Goal: Task Accomplishment & Management: Complete application form

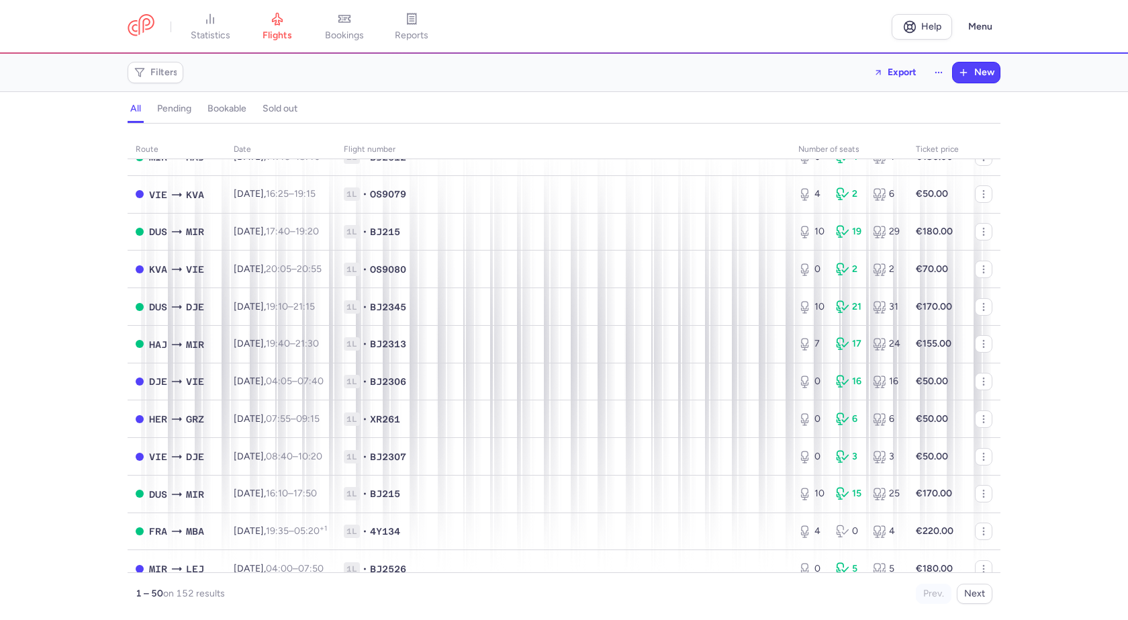
scroll to position [269, 0]
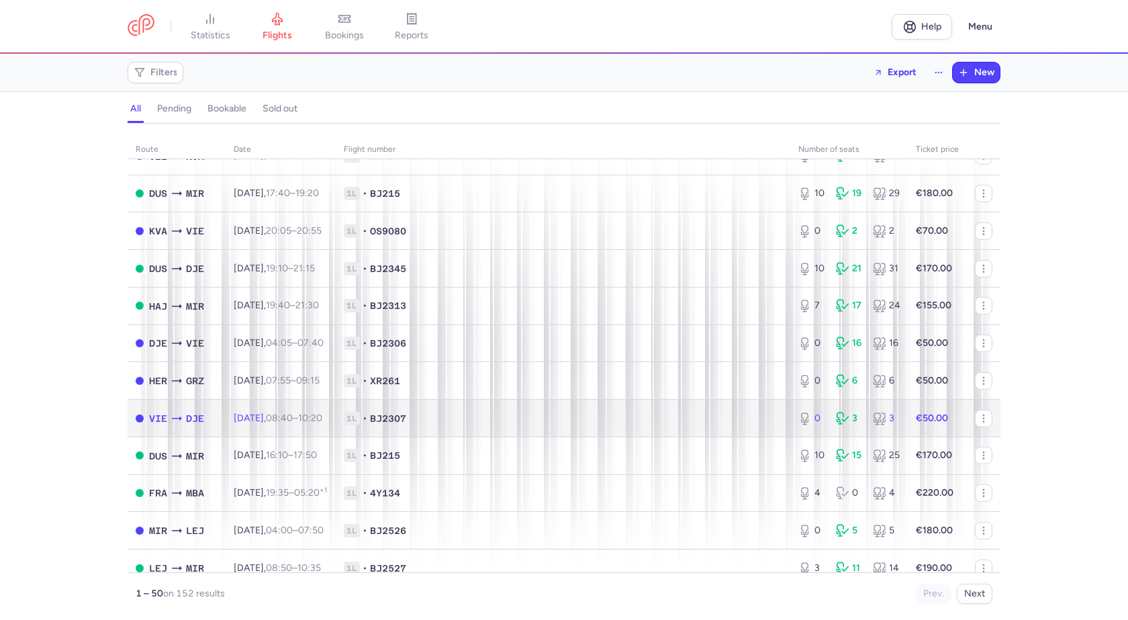
click at [531, 414] on span "1L • BJ2307" at bounding box center [563, 418] width 439 height 13
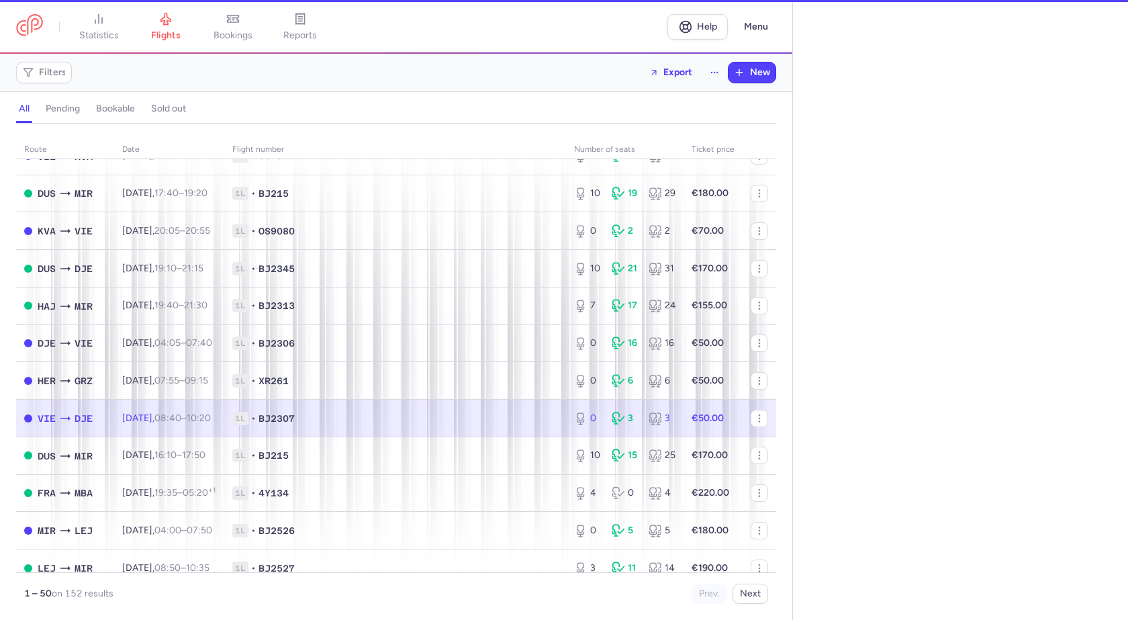
select select "days"
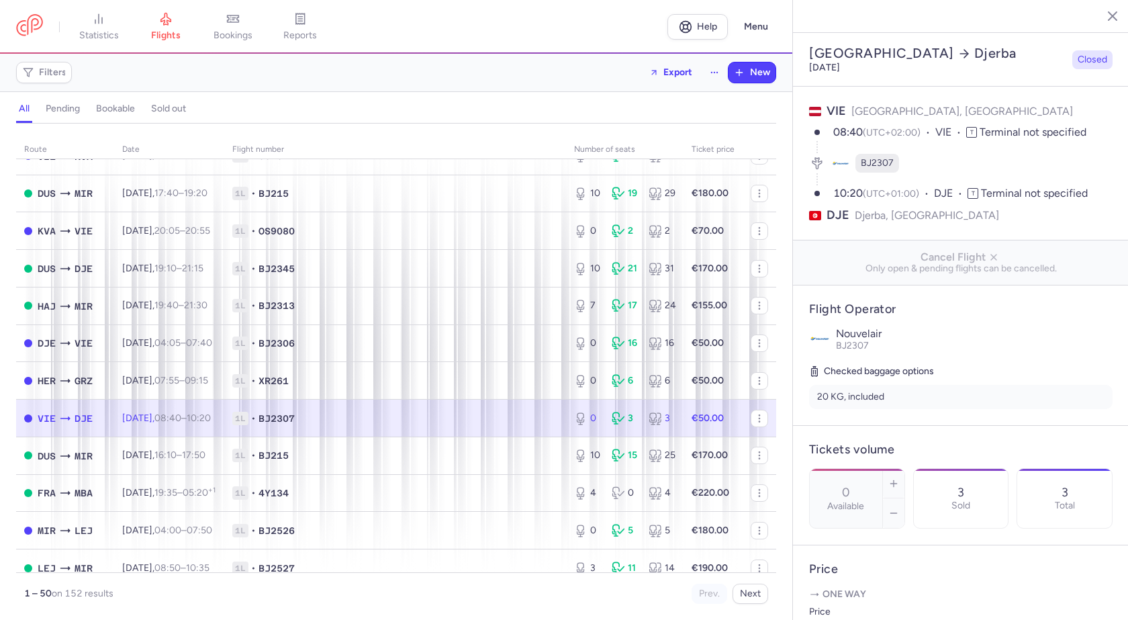
click at [1103, 12] on icon "button" at bounding box center [1102, 15] width 13 height 13
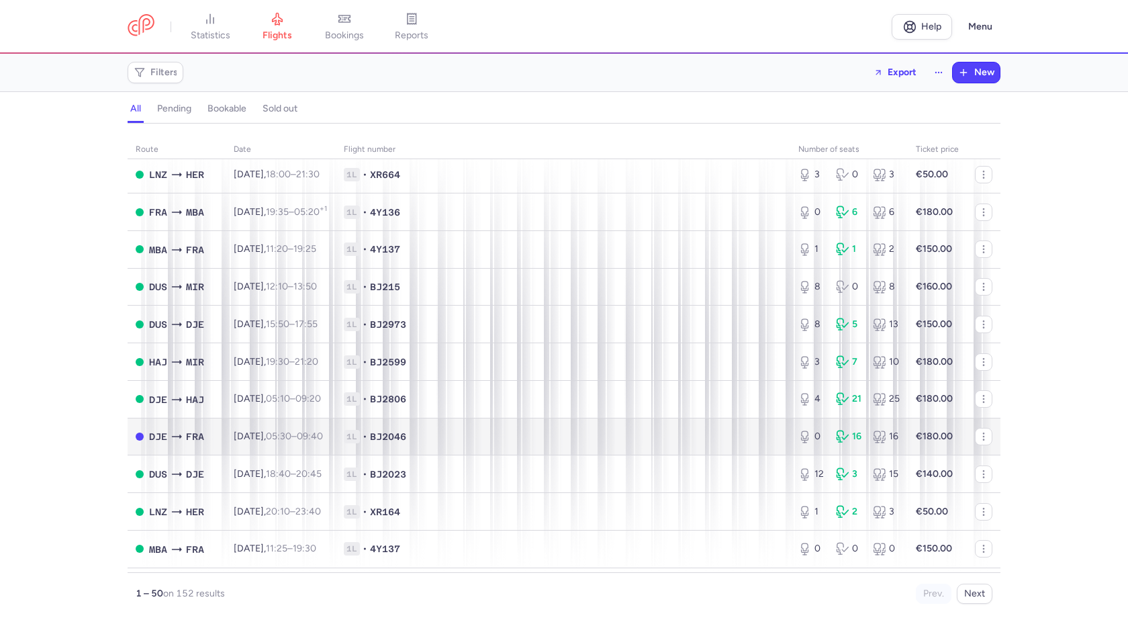
scroll to position [1075, 0]
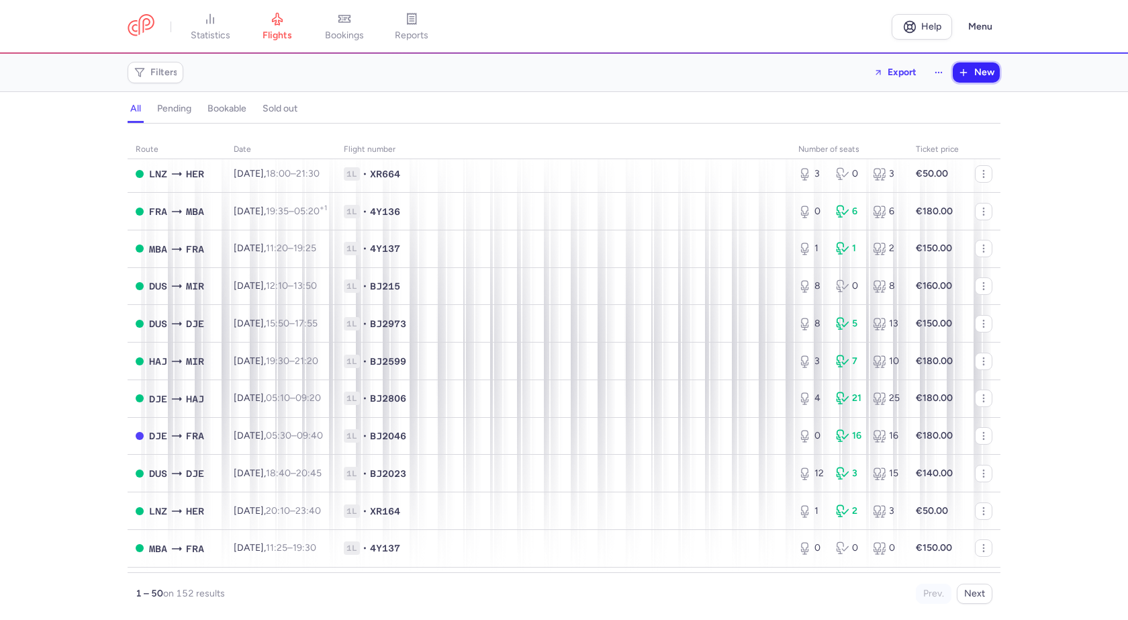
click at [984, 70] on span "New" at bounding box center [984, 72] width 20 height 11
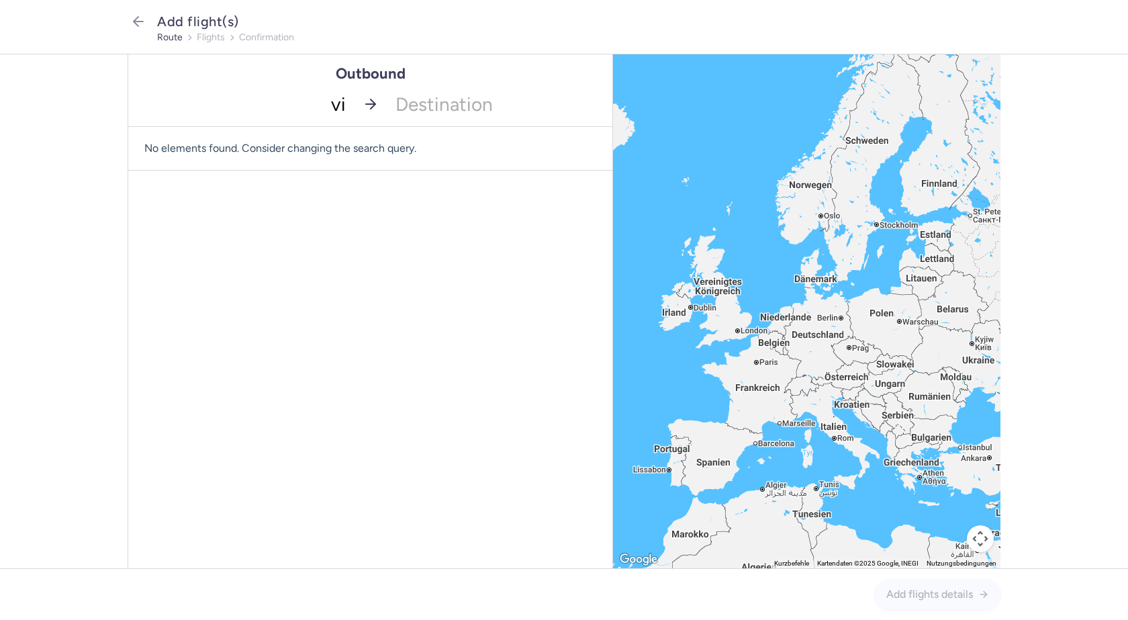
type input "vie"
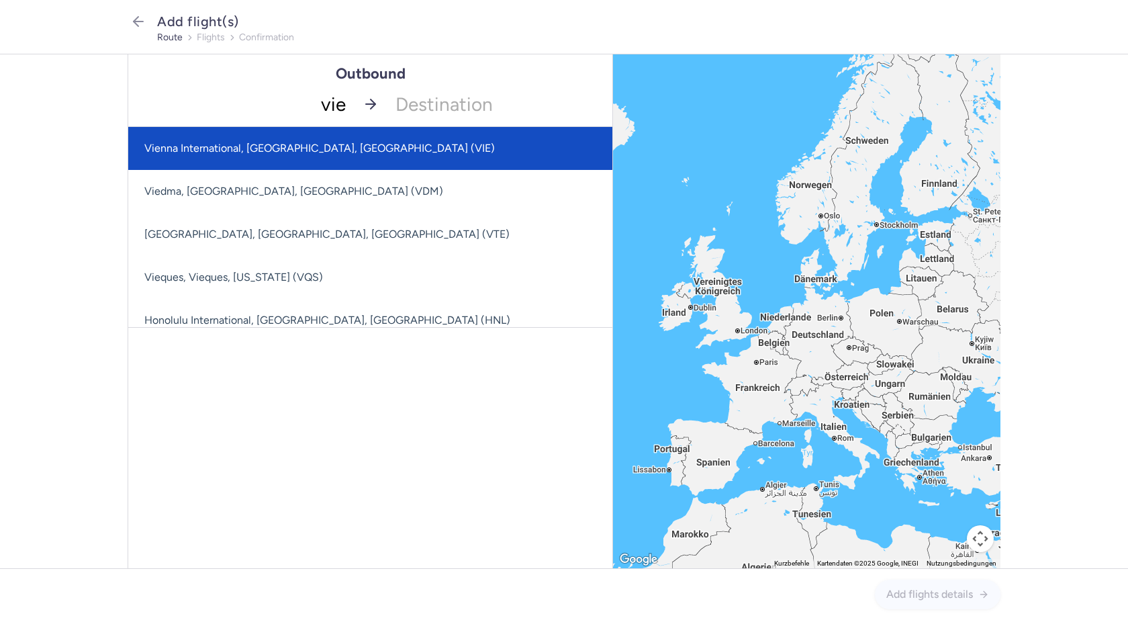
click at [324, 146] on span "Vienna International, [GEOGRAPHIC_DATA], [GEOGRAPHIC_DATA] (VIE)" at bounding box center [319, 148] width 351 height 13
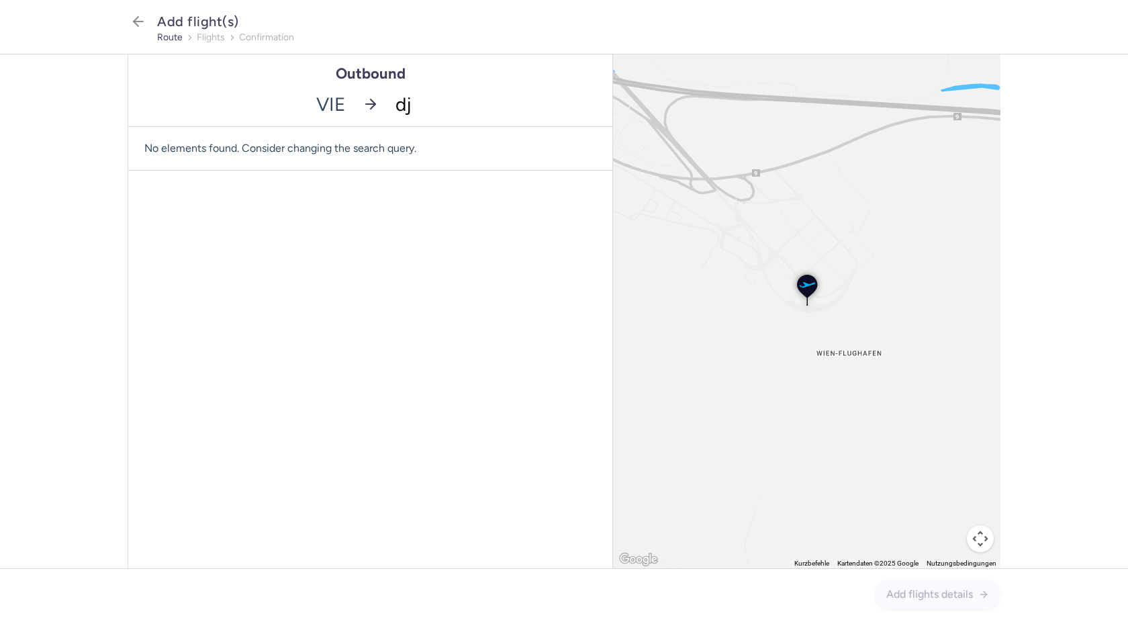
type input "dje"
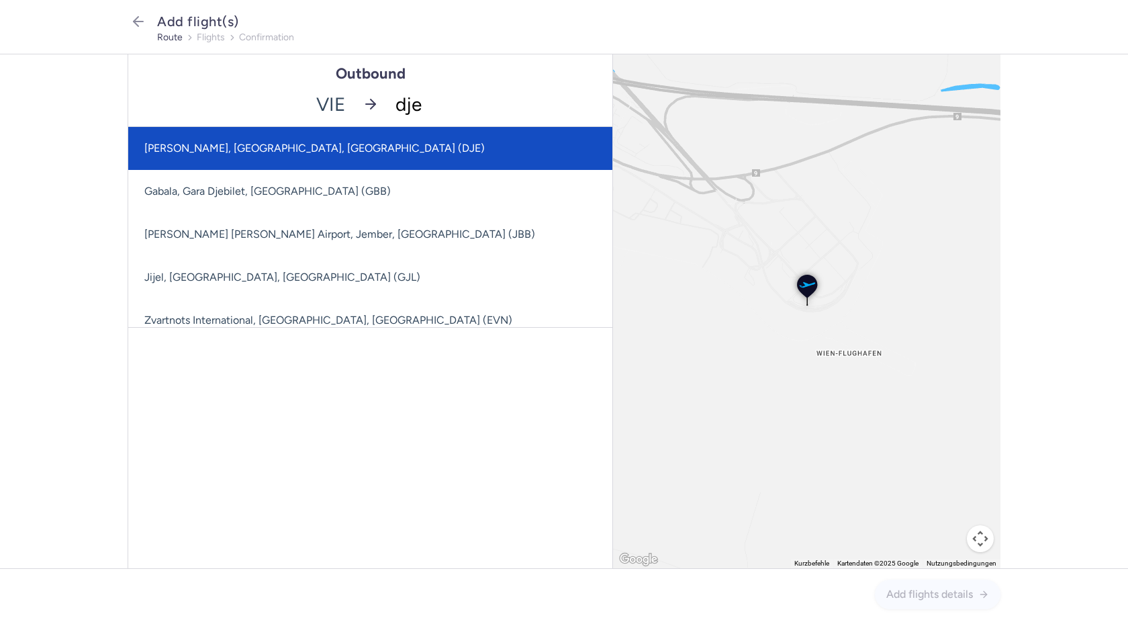
click at [412, 149] on span "[PERSON_NAME], [GEOGRAPHIC_DATA], [GEOGRAPHIC_DATA] (DJE)" at bounding box center [378, 148] width 501 height 43
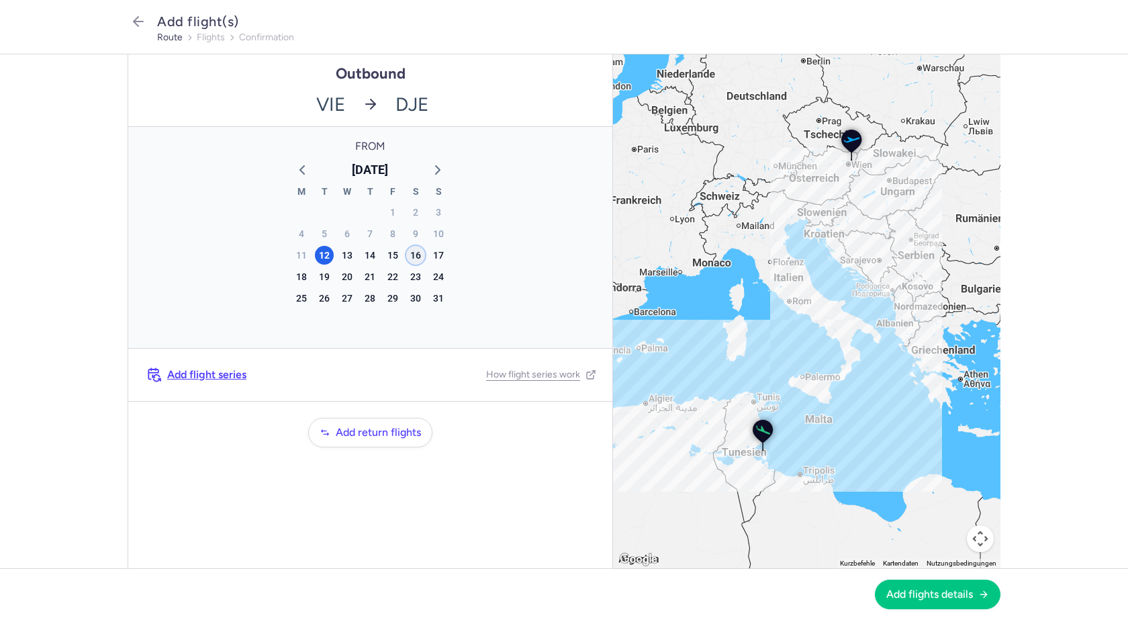
click at [415, 258] on div "16" at bounding box center [415, 255] width 19 height 19
click at [940, 601] on button "Add flights details" at bounding box center [938, 594] width 126 height 30
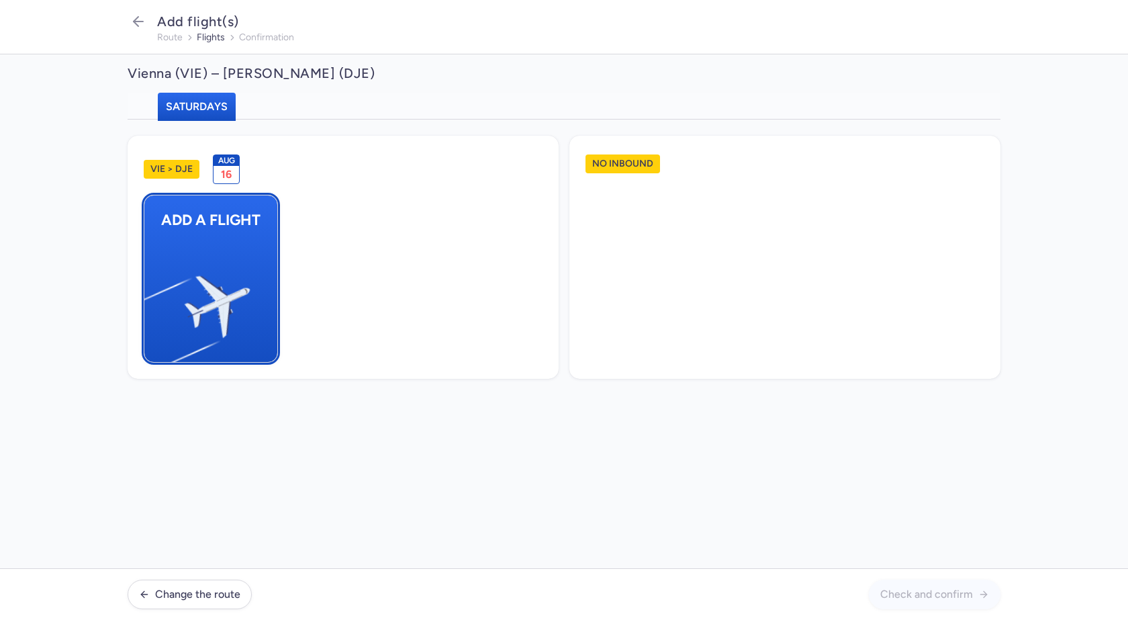
click at [246, 259] on button "Add a flight" at bounding box center [211, 279] width 134 height 168
select select "23"
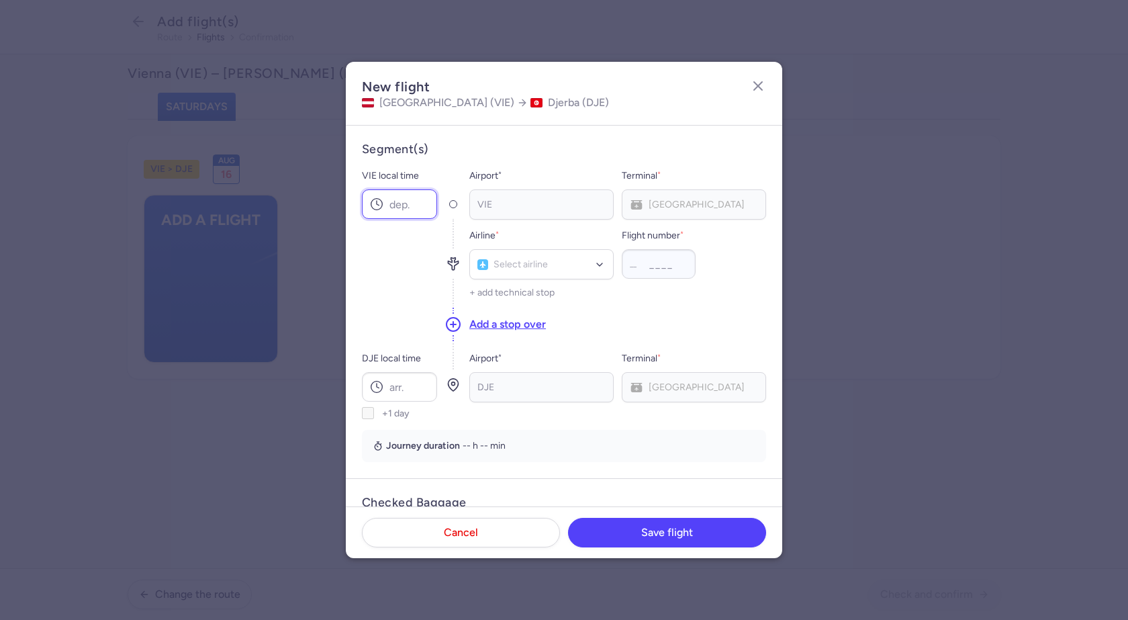
click at [407, 205] on input "VIE local time" at bounding box center [399, 204] width 75 height 30
type input "08:00"
type input "bj"
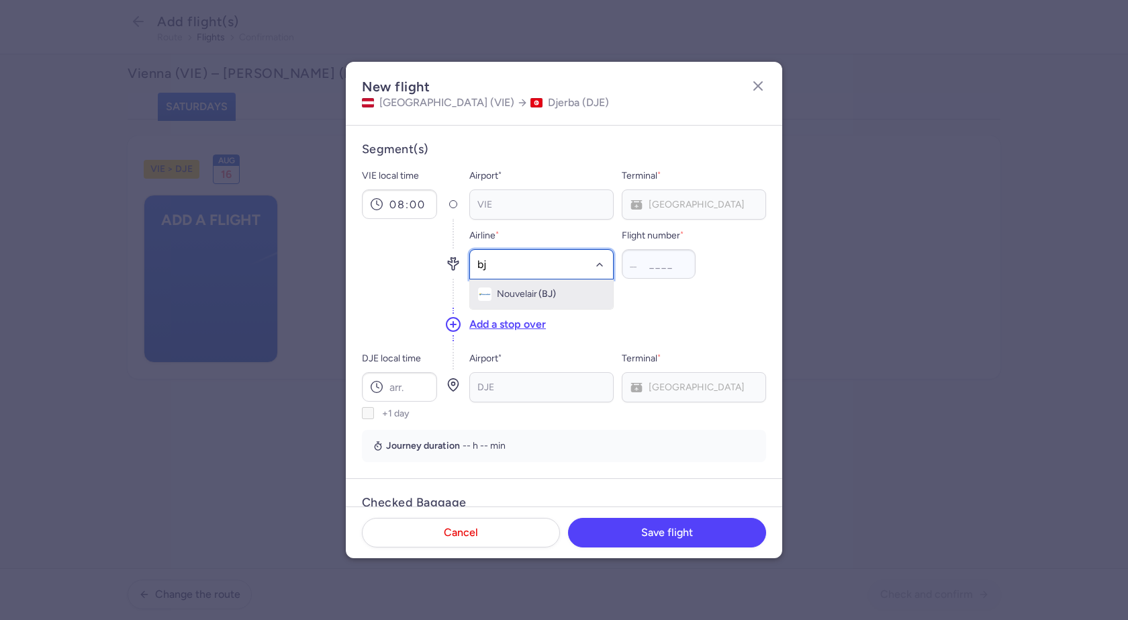
click at [498, 298] on span "Nouvelair" at bounding box center [517, 294] width 40 height 11
type input "2335"
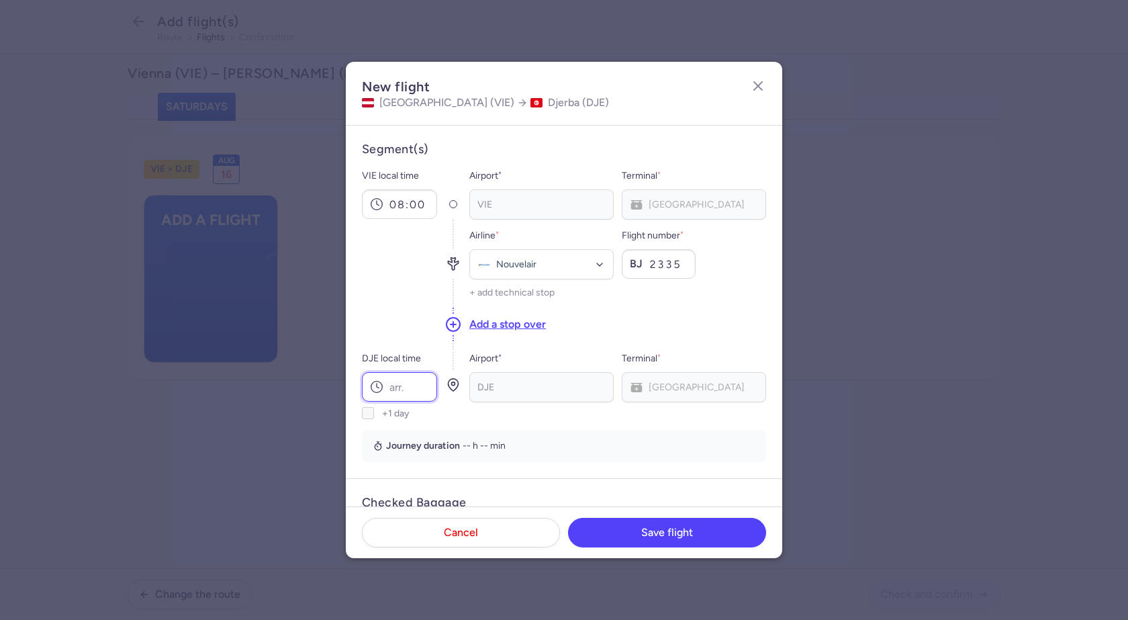
click at [427, 376] on input "DJE local time" at bounding box center [399, 387] width 75 height 30
type input "09:40"
click at [627, 428] on section "Segment(s) VIE local time 08:00 Airport * VIE Terminal * [GEOGRAPHIC_DATA] * No…" at bounding box center [564, 302] width 404 height 320
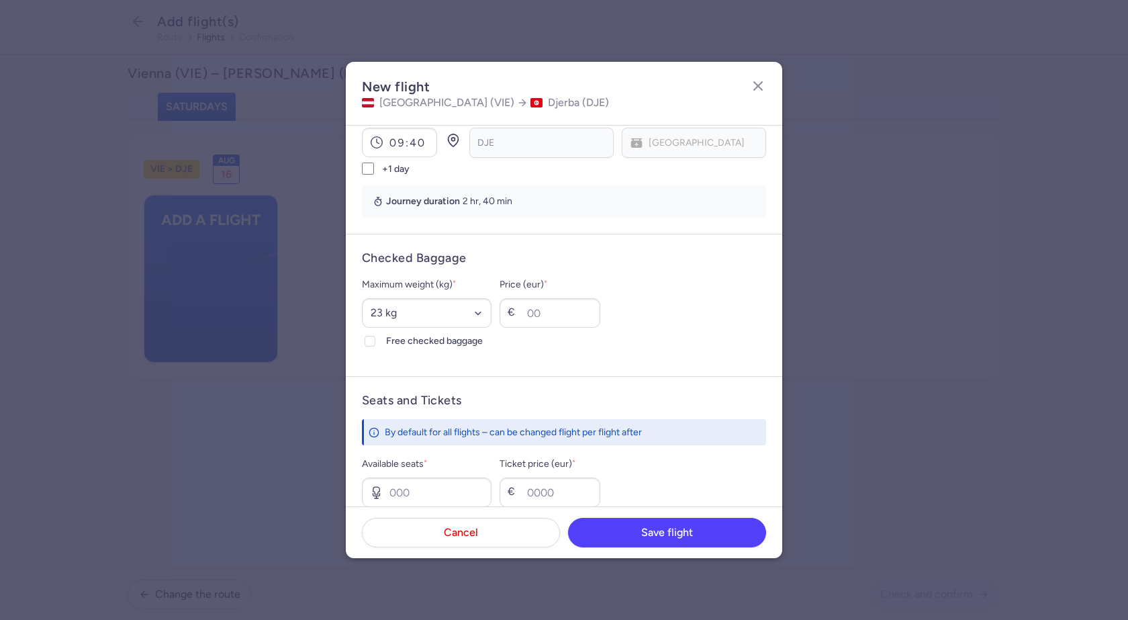
scroll to position [269, 0]
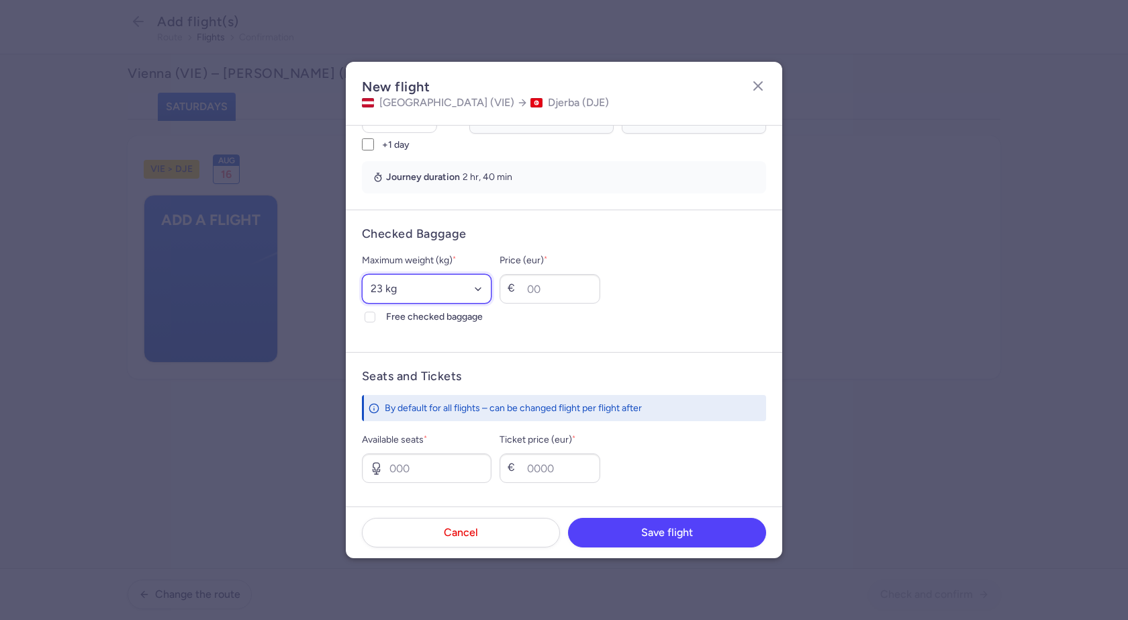
drag, startPoint x: 426, startPoint y: 291, endPoint x: 422, endPoint y: 297, distance: 7.3
click at [426, 291] on select "Select an option 15 kg 16 kg 17 kg 18 kg 19 kg 20 kg 21 kg 22 kg 23 kg 24 kg 25…" at bounding box center [427, 289] width 130 height 30
select select "20"
click at [362, 274] on select "Select an option 15 kg 16 kg 17 kg 18 kg 19 kg 20 kg 21 kg 22 kg 23 kg 24 kg 25…" at bounding box center [427, 289] width 130 height 30
click at [370, 318] on polyline at bounding box center [369, 317] width 5 height 4
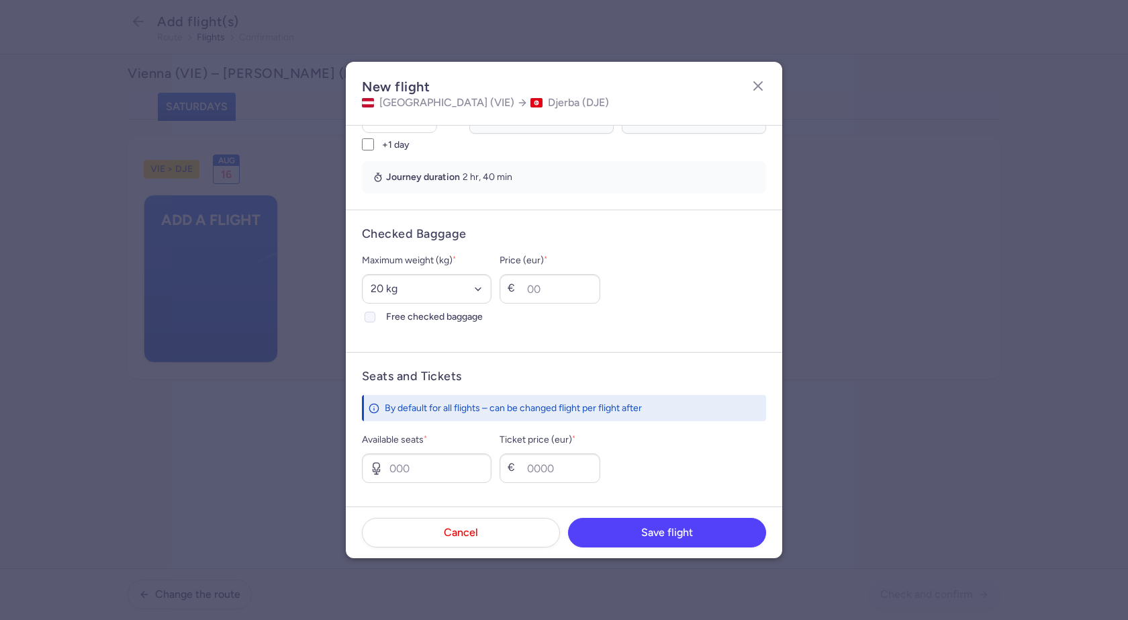
click at [370, 318] on input "Free checked baggage" at bounding box center [370, 317] width 11 height 11
checkbox input "true"
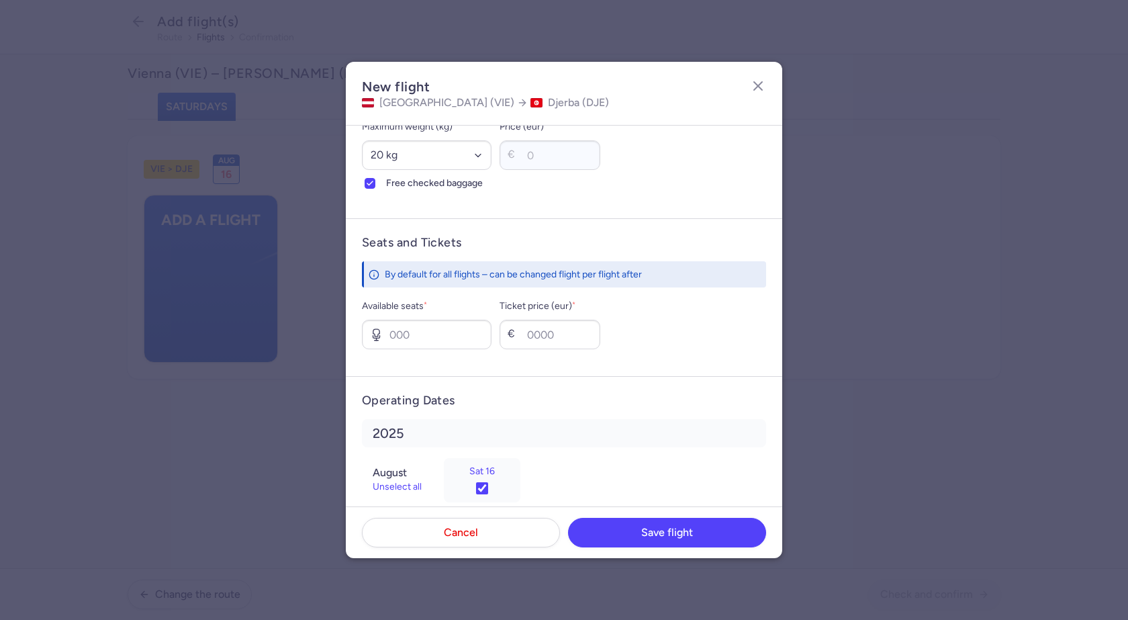
scroll to position [403, 0]
click at [430, 332] on input "Available seats *" at bounding box center [427, 334] width 130 height 30
type input "6"
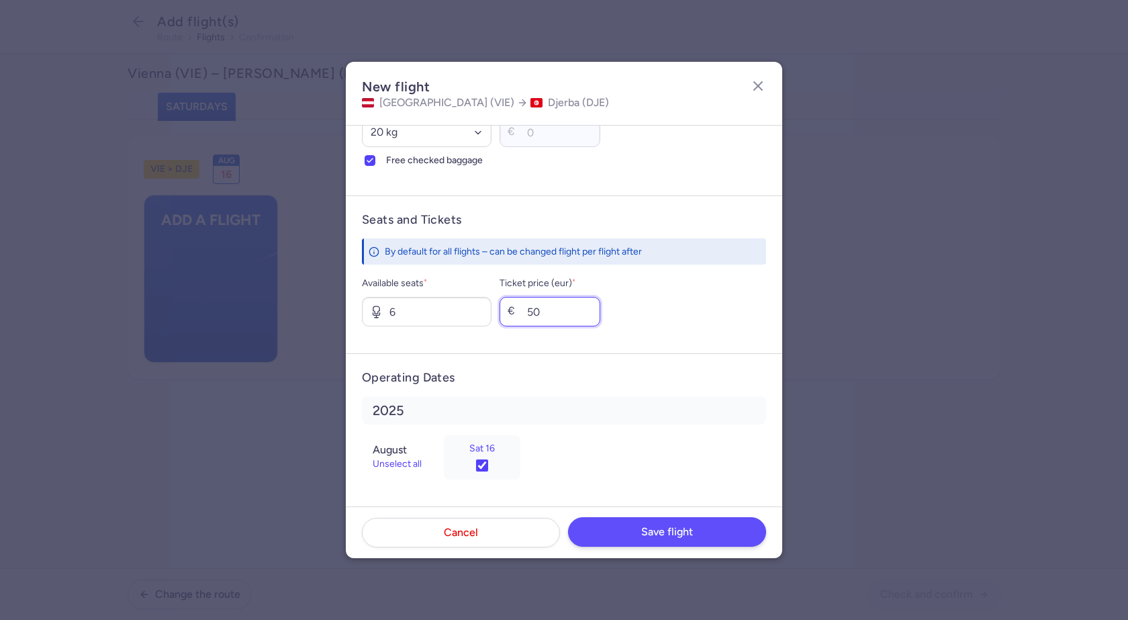
type input "50"
click at [647, 531] on span "Save flight" at bounding box center [667, 532] width 52 height 12
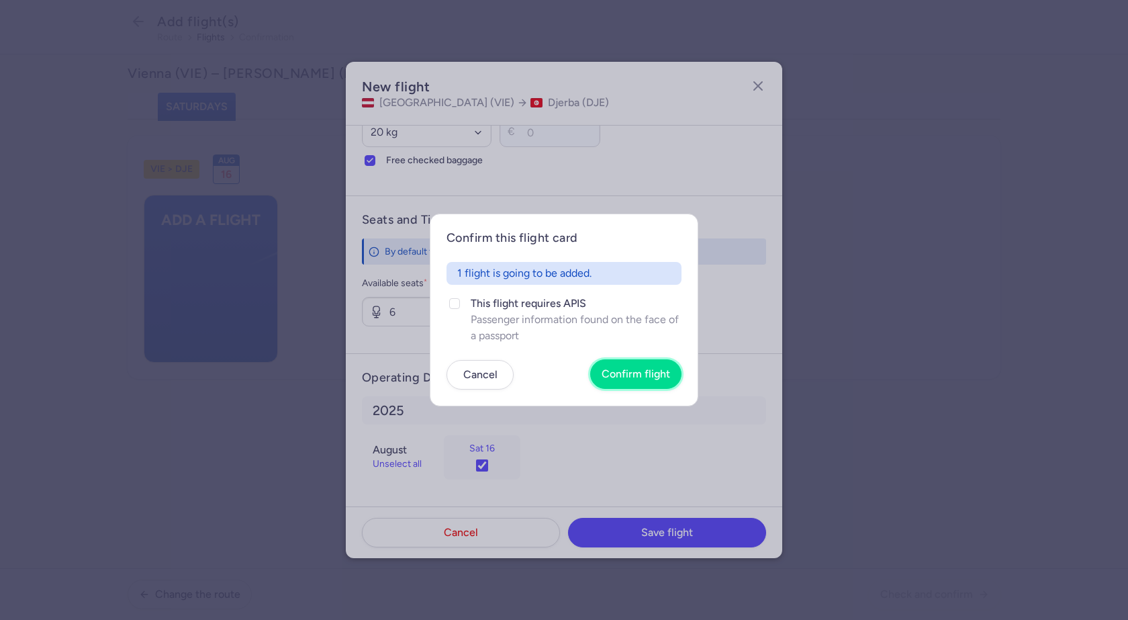
click at [634, 377] on span "Confirm flight" at bounding box center [636, 374] width 69 height 12
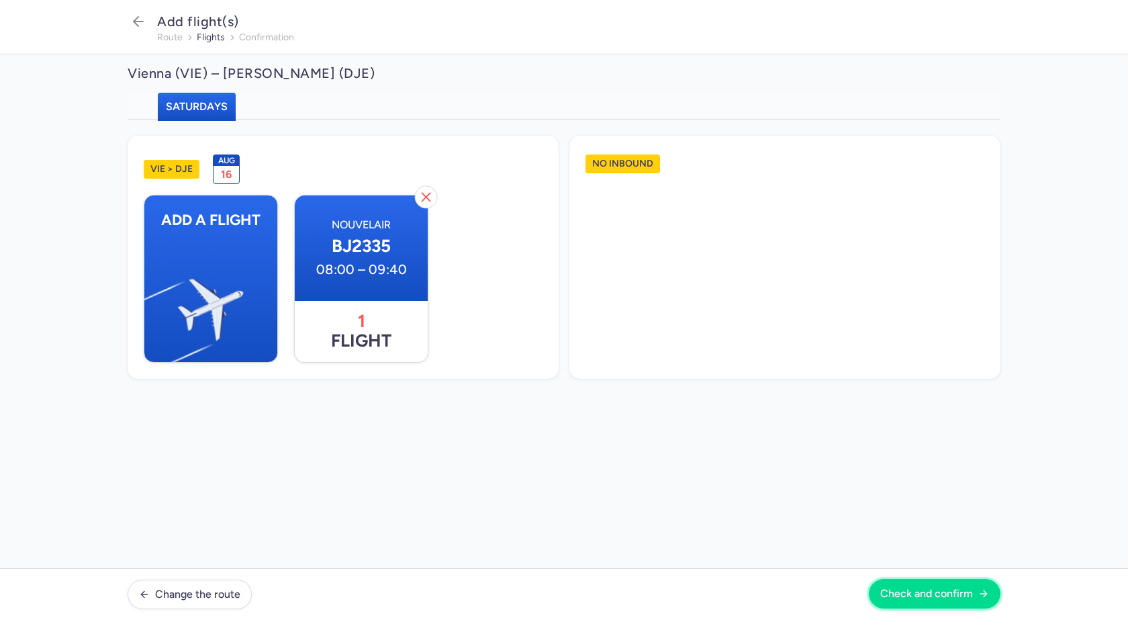
click at [947, 591] on span "Check and confirm" at bounding box center [926, 594] width 93 height 12
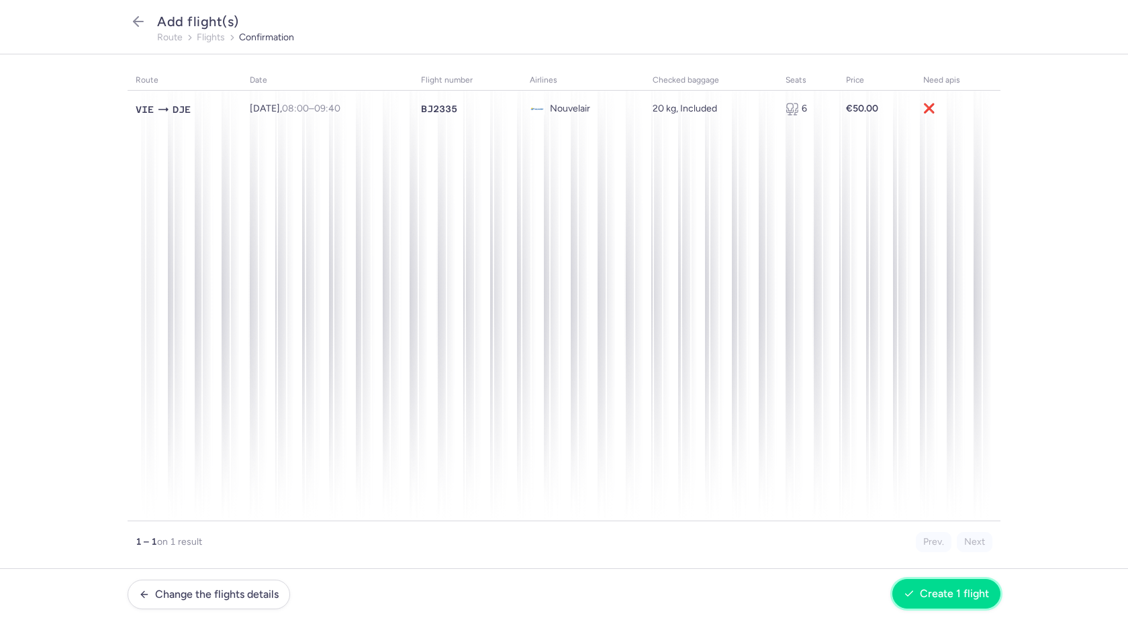
click at [979, 588] on span "Create 1 flight" at bounding box center [954, 594] width 69 height 12
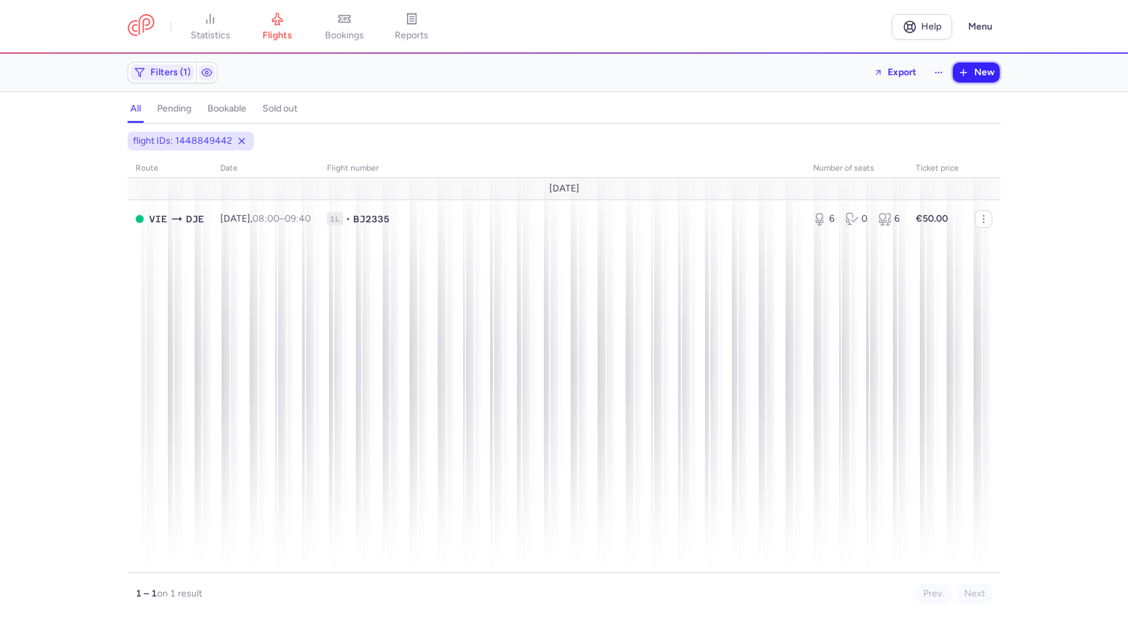
drag, startPoint x: 983, startPoint y: 73, endPoint x: 974, endPoint y: 79, distance: 11.0
click at [983, 73] on span "New" at bounding box center [984, 72] width 20 height 11
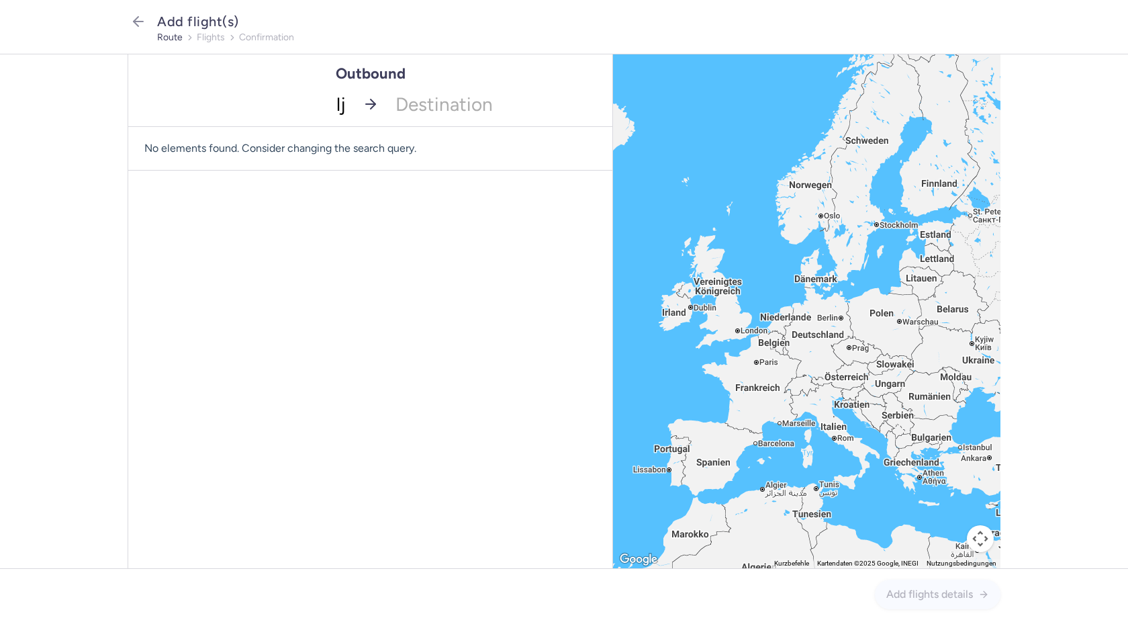
type input "lju"
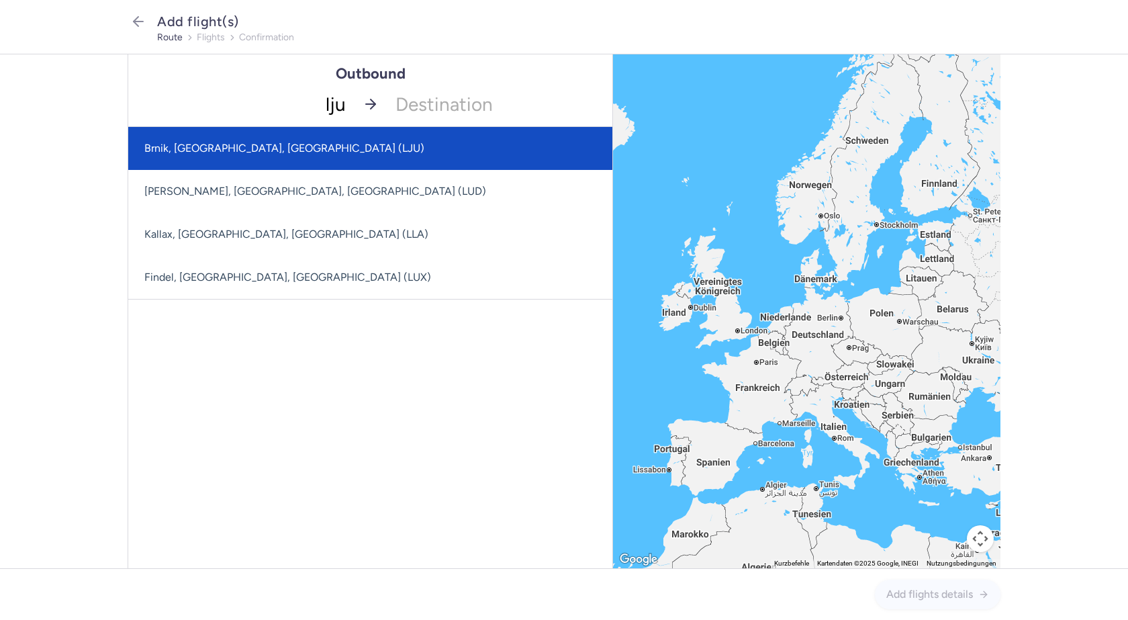
click at [336, 146] on span "Brnik, [GEOGRAPHIC_DATA], [GEOGRAPHIC_DATA] (LJU)" at bounding box center [370, 148] width 484 height 43
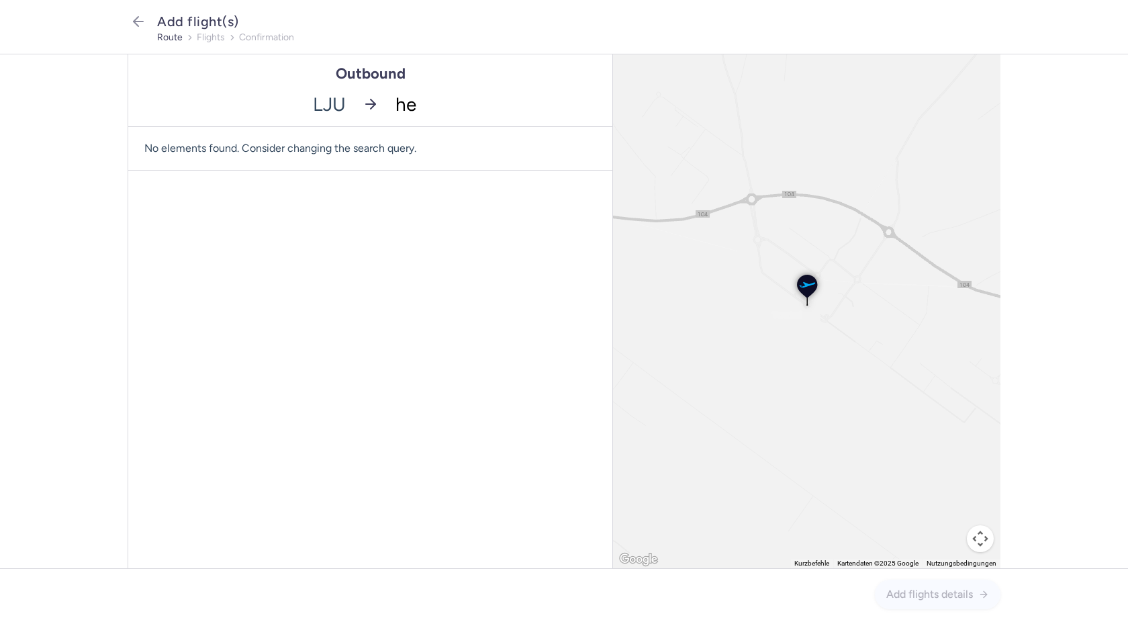
type input "her"
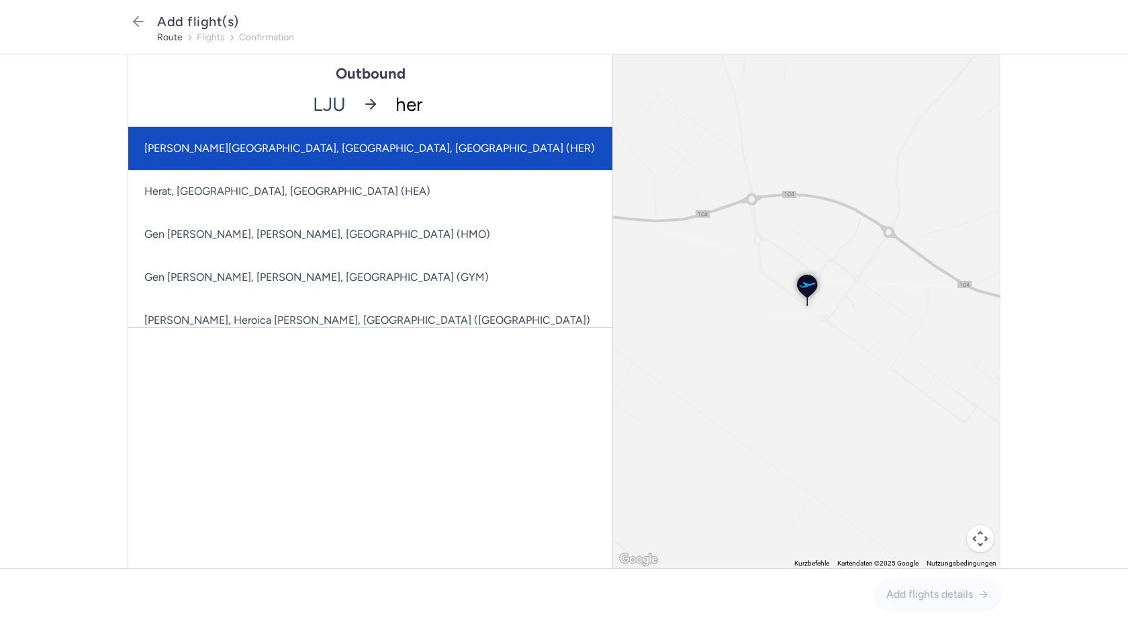
click at [338, 144] on span "[PERSON_NAME][GEOGRAPHIC_DATA], [GEOGRAPHIC_DATA], [GEOGRAPHIC_DATA] (HER)" at bounding box center [369, 148] width 451 height 13
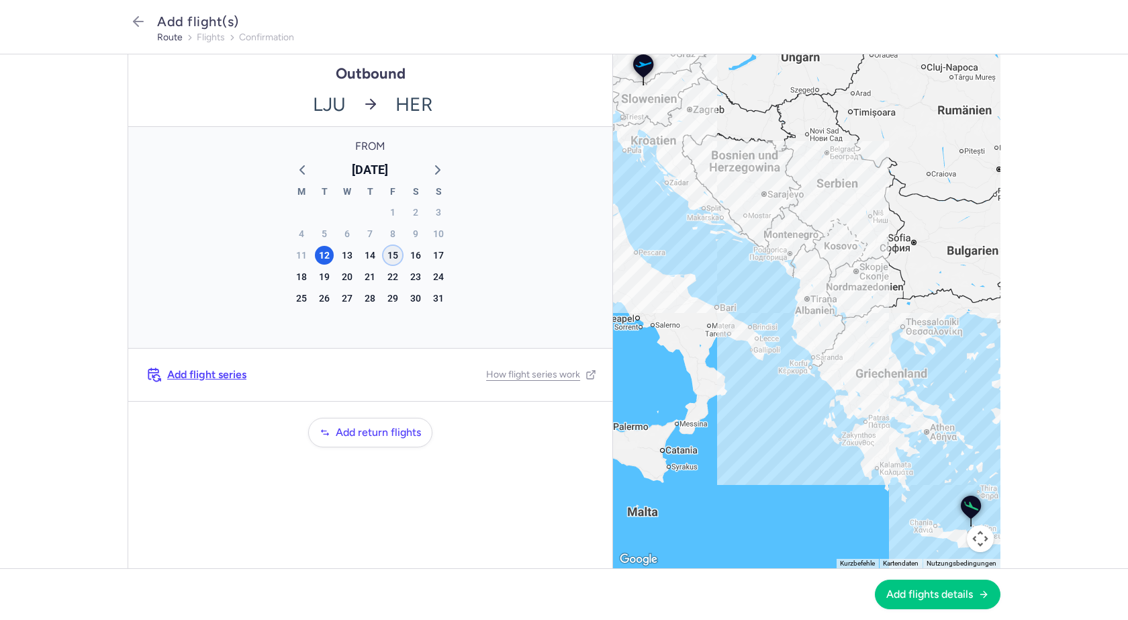
click at [392, 255] on div "15" at bounding box center [392, 255] width 19 height 19
click at [911, 590] on span "Add flights details" at bounding box center [930, 594] width 87 height 12
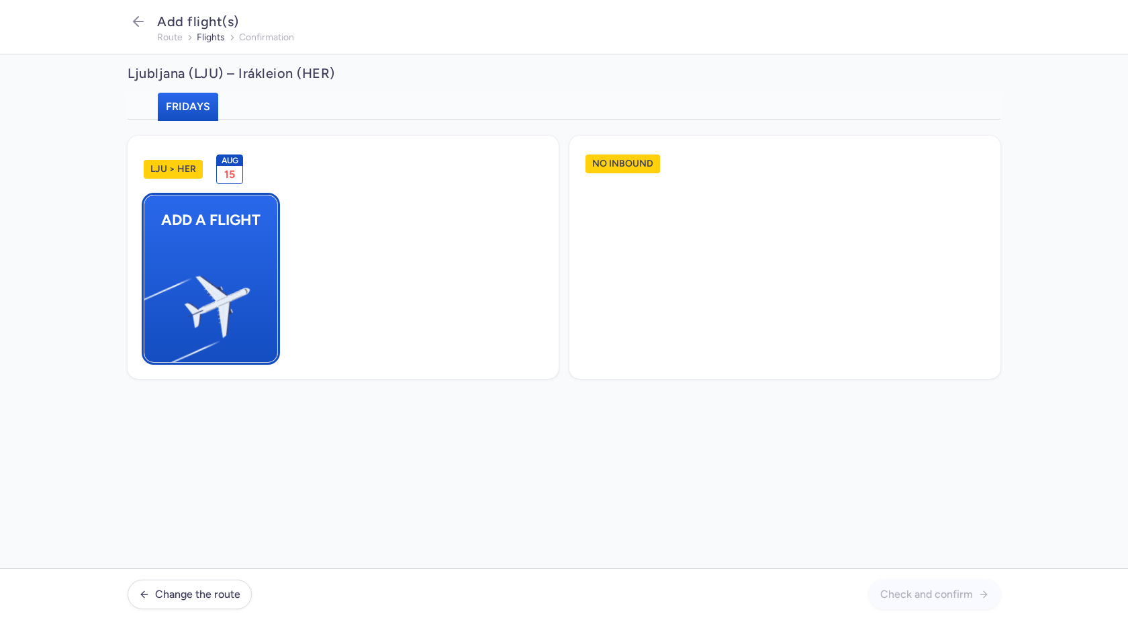
click at [244, 291] on img "button" at bounding box center [151, 301] width 227 height 208
select select "23"
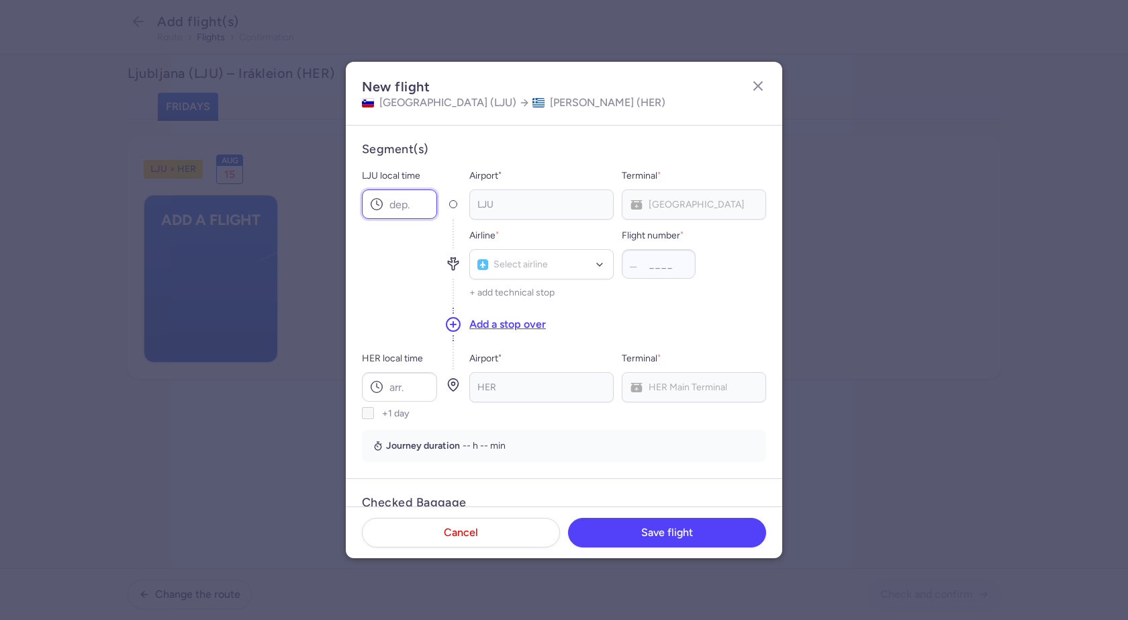
click at [400, 213] on input "LJU local time" at bounding box center [399, 204] width 75 height 30
type input "05:30"
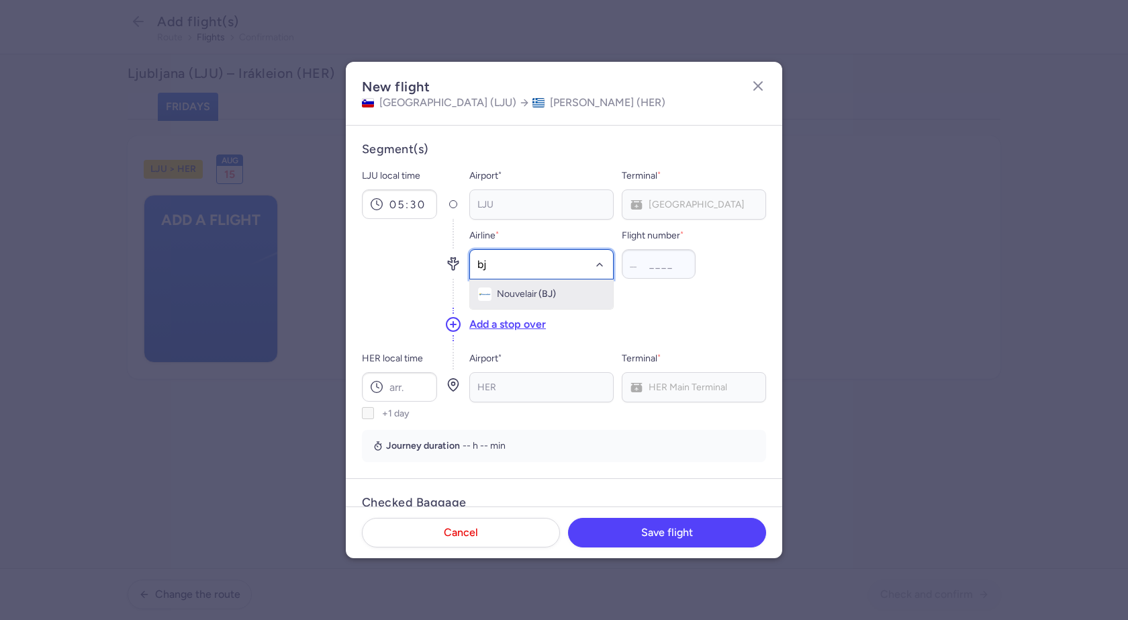
click at [525, 291] on span "Nouvelair" at bounding box center [517, 294] width 40 height 11
type input "bj"
type input "c3"
click at [512, 294] on span "Trade Air" at bounding box center [515, 294] width 37 height 11
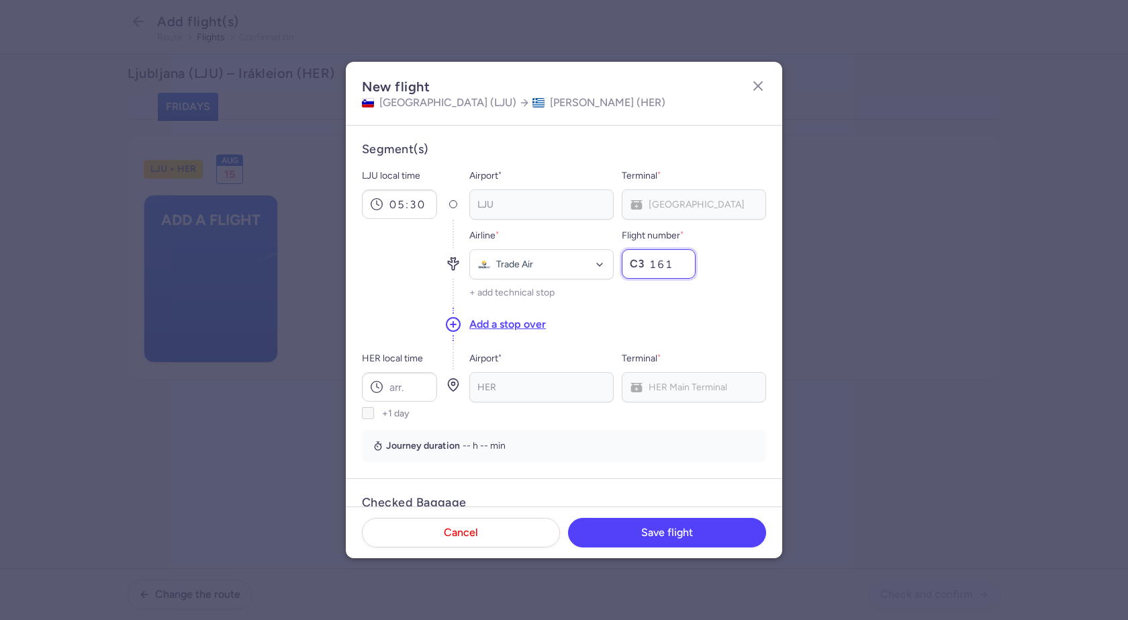
scroll to position [201, 0]
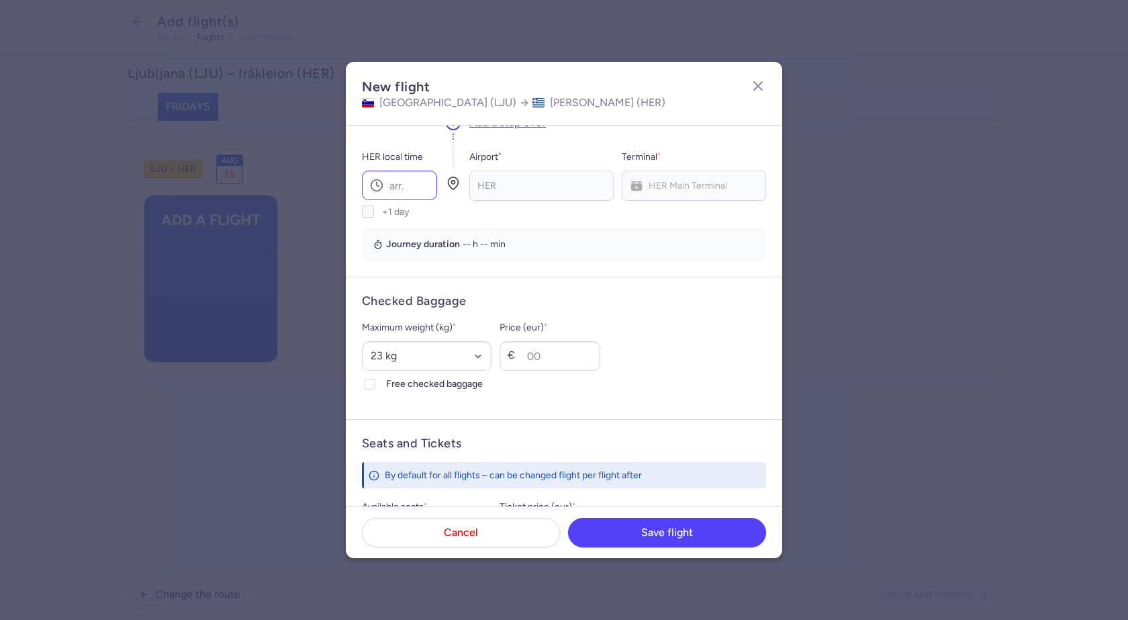
type input "161"
click at [401, 193] on input "HER local time" at bounding box center [399, 186] width 75 height 30
type input "08:50"
click at [407, 360] on select "Select an option 15 kg 16 kg 17 kg 18 kg 19 kg 20 kg 21 kg 22 kg 23 kg 24 kg 25…" at bounding box center [427, 356] width 130 height 30
select select "20"
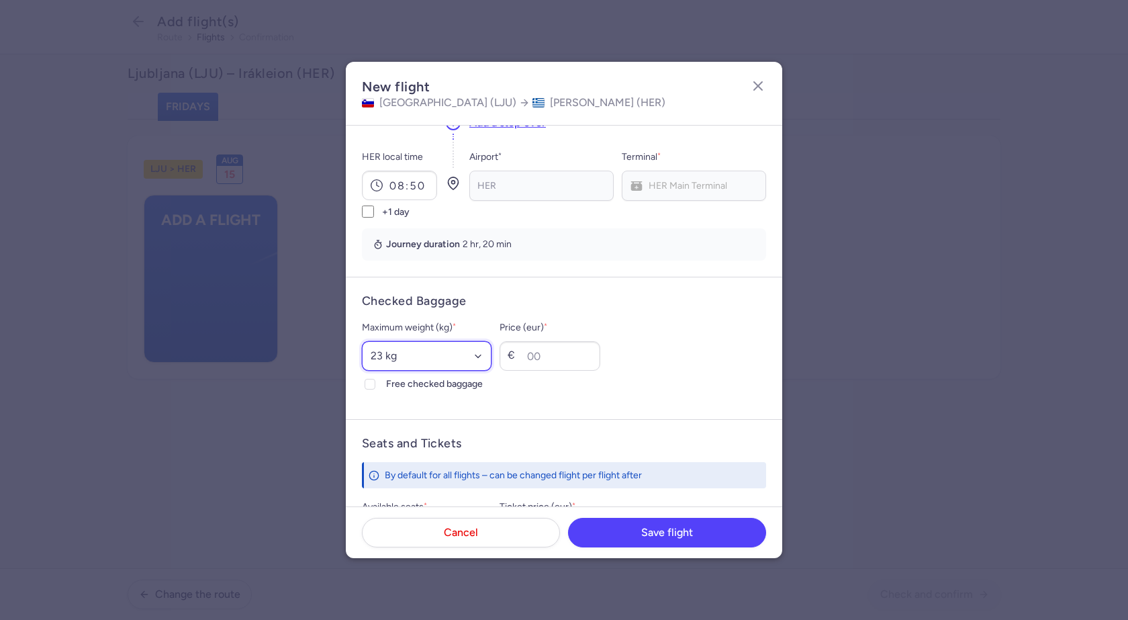
click at [362, 341] on select "Select an option 15 kg 16 kg 17 kg 18 kg 19 kg 20 kg 21 kg 22 kg 23 kg 24 kg 25…" at bounding box center [427, 356] width 130 height 30
click at [369, 383] on icon at bounding box center [370, 384] width 8 height 8
click at [369, 383] on input "Free checked baggage" at bounding box center [370, 384] width 11 height 11
checkbox input "true"
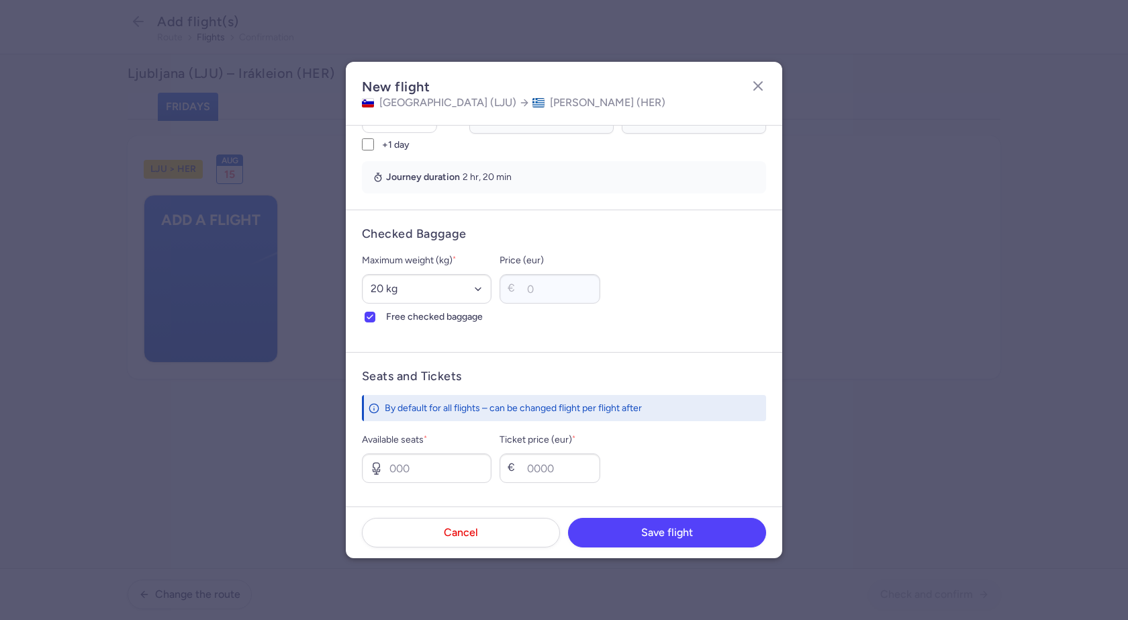
scroll to position [336, 0]
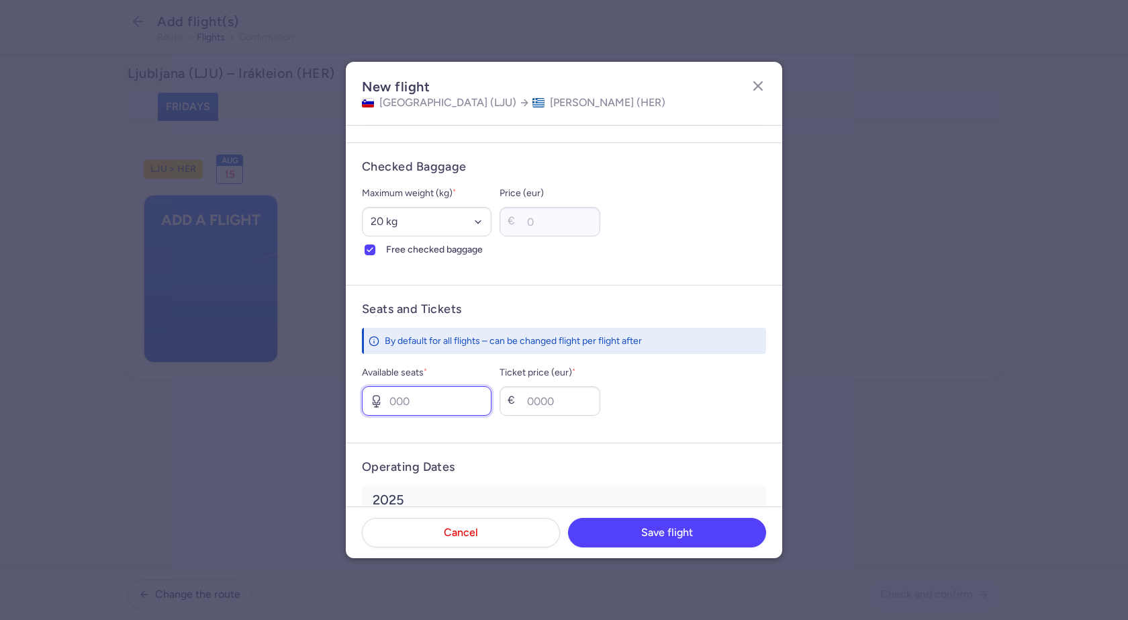
click at [412, 401] on input "Available seats *" at bounding box center [427, 401] width 130 height 30
type input "4"
click at [570, 410] on input "Ticket price (eur) *" at bounding box center [550, 401] width 101 height 30
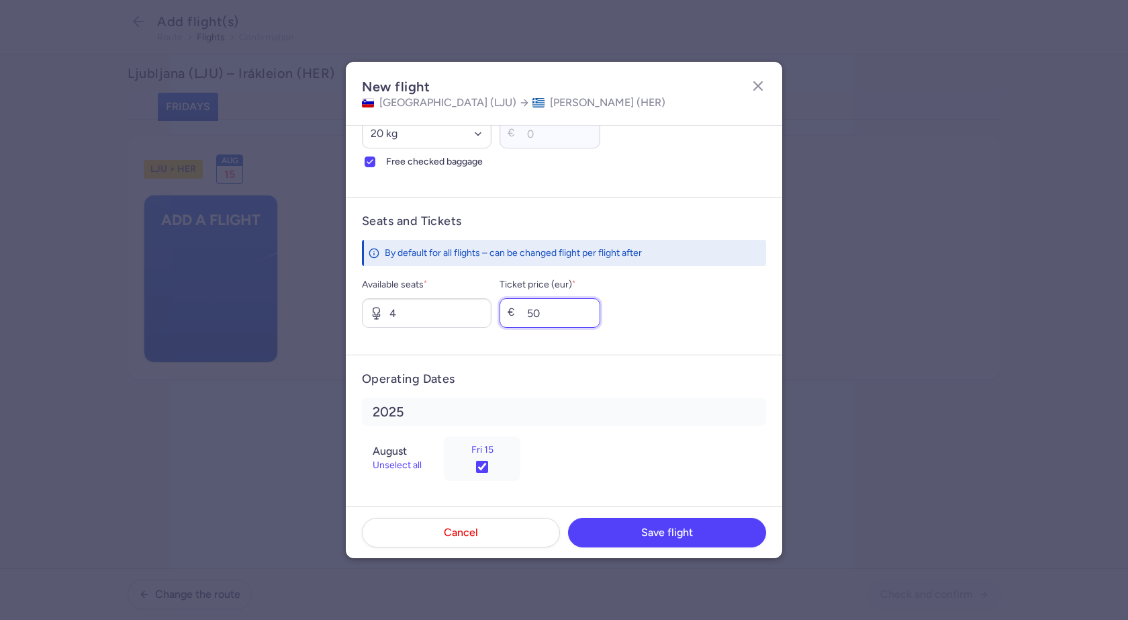
scroll to position [425, 0]
type input "50"
click at [695, 541] on button "Save flight" at bounding box center [667, 532] width 198 height 30
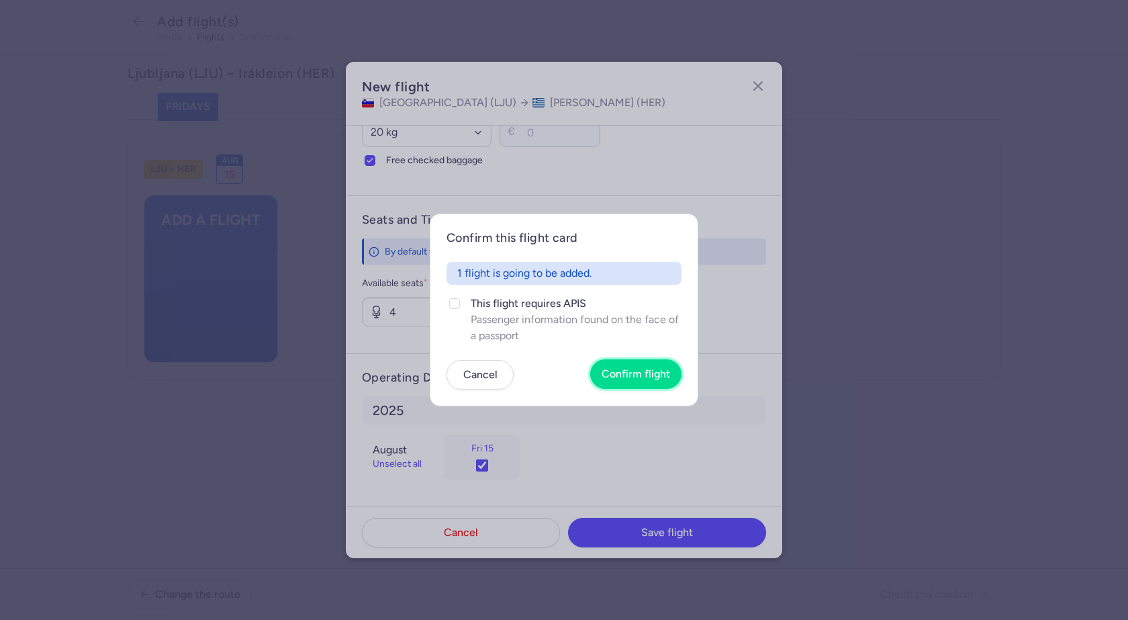
click at [656, 374] on span "Confirm flight" at bounding box center [636, 374] width 69 height 12
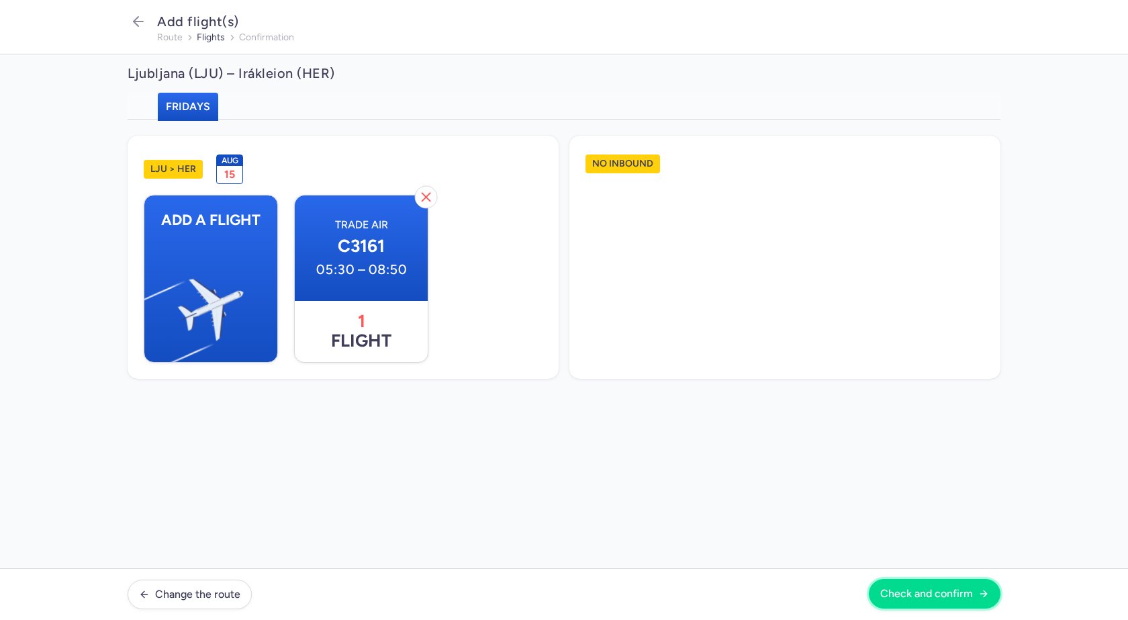
click at [973, 596] on span "Check and confirm" at bounding box center [926, 594] width 93 height 12
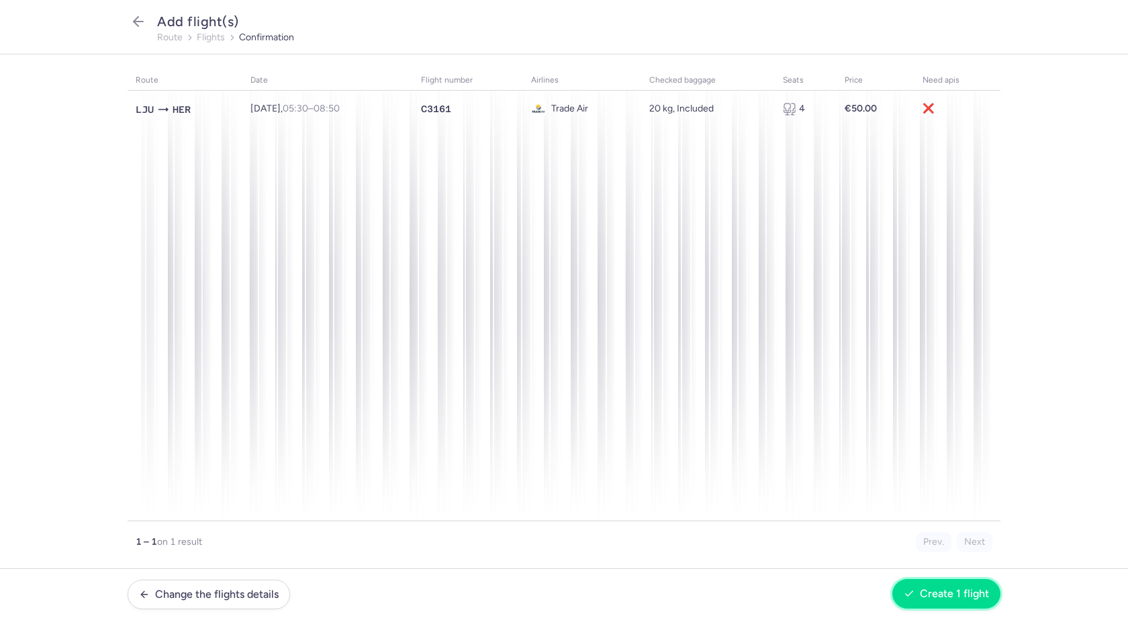
click at [945, 594] on span "Create 1 flight" at bounding box center [954, 594] width 69 height 12
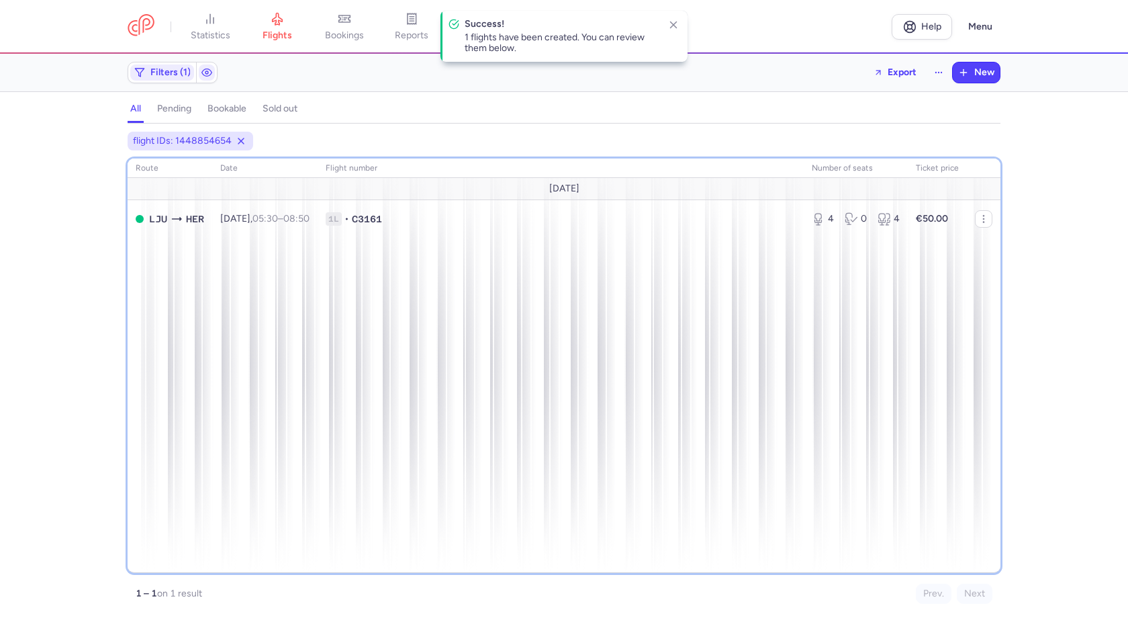
click at [551, 379] on div "route date Flight number number of seats Ticket price [DATE] LJU HER [DATE] 05:…" at bounding box center [564, 365] width 873 height 414
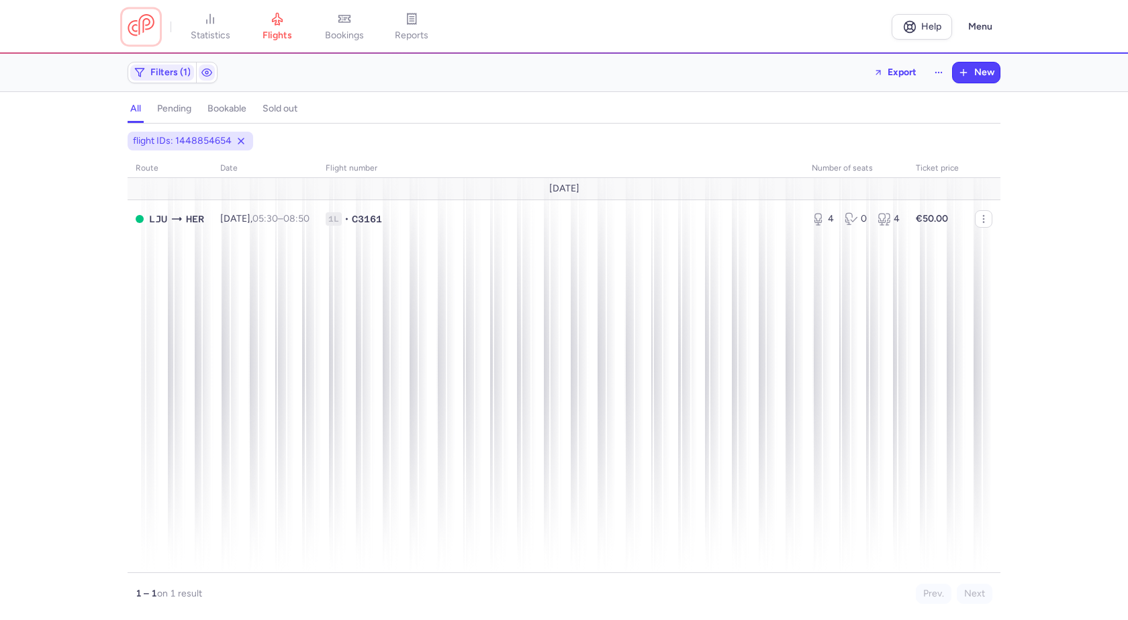
drag, startPoint x: 152, startPoint y: 20, endPoint x: 154, endPoint y: 29, distance: 9.0
click at [152, 20] on link at bounding box center [141, 26] width 27 height 25
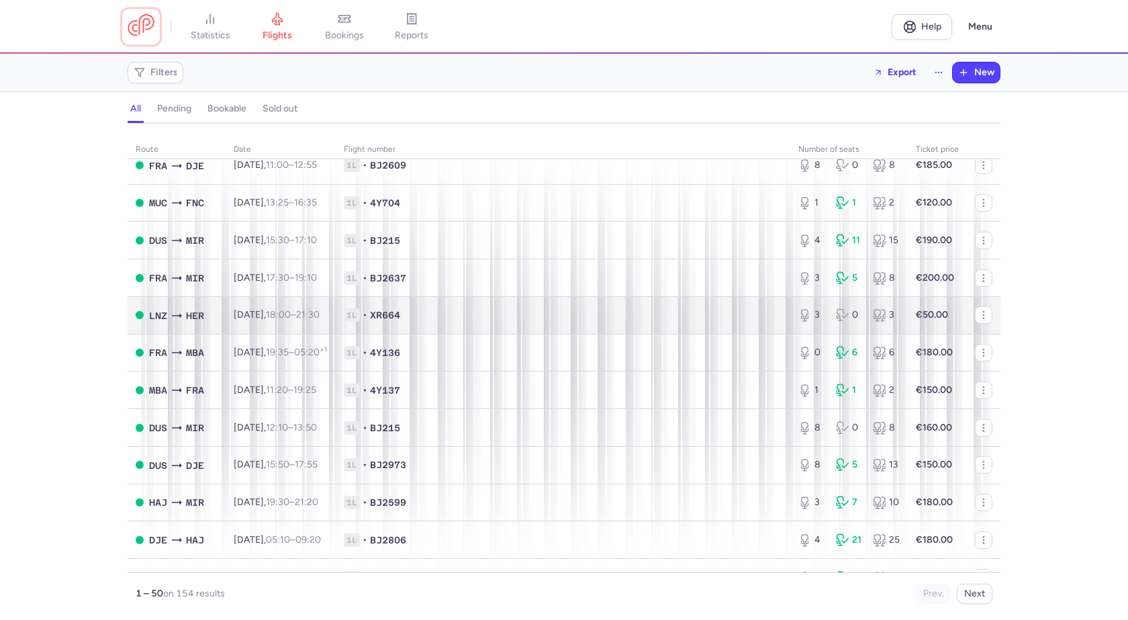
scroll to position [1075, 0]
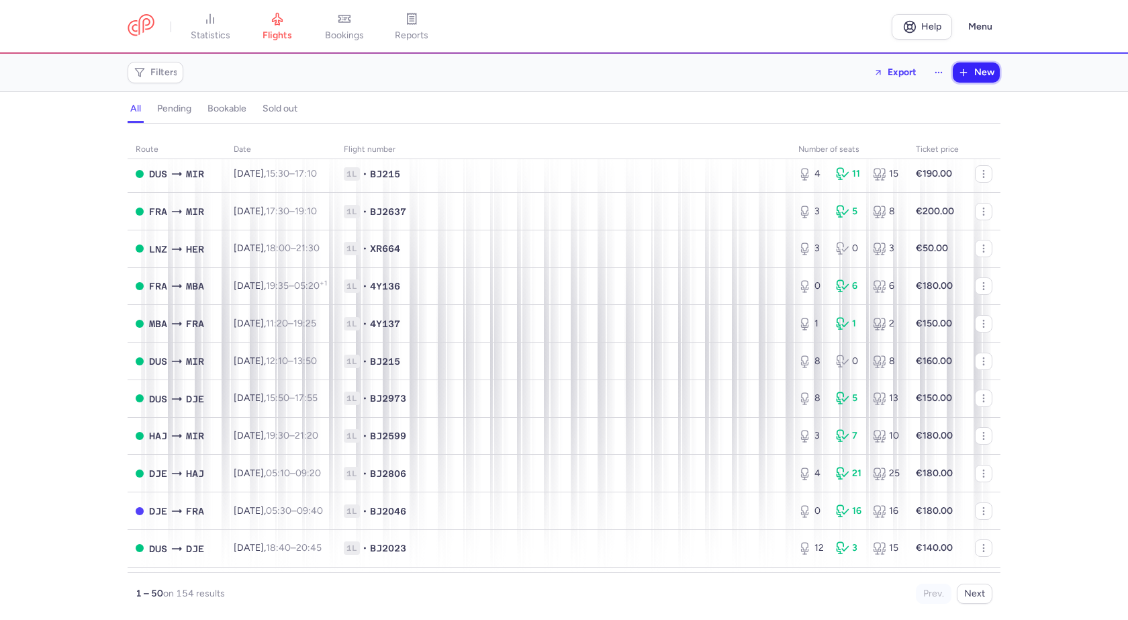
click at [993, 73] on span "New" at bounding box center [984, 72] width 20 height 11
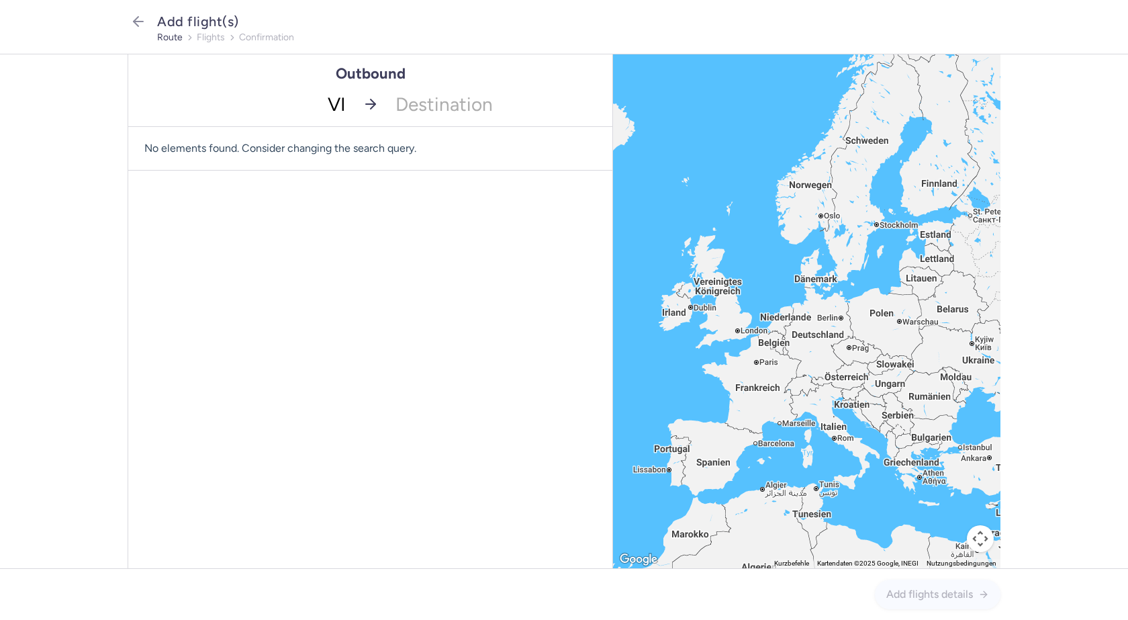
type input "VIE"
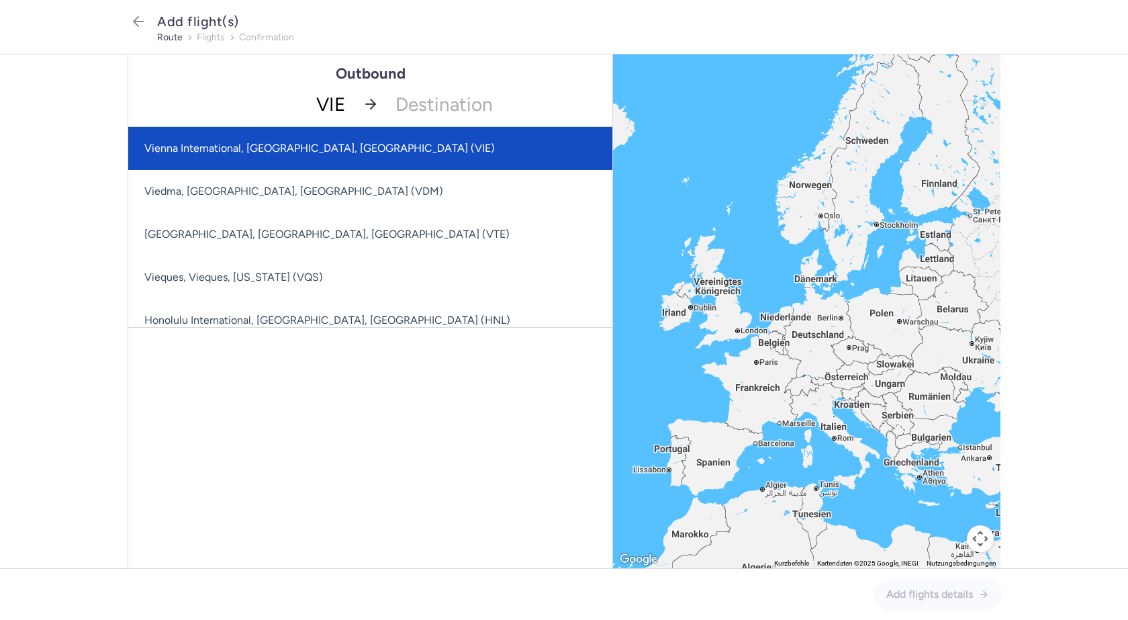
click at [318, 145] on span "Vienna International, [GEOGRAPHIC_DATA], [GEOGRAPHIC_DATA] (VIE)" at bounding box center [319, 148] width 351 height 13
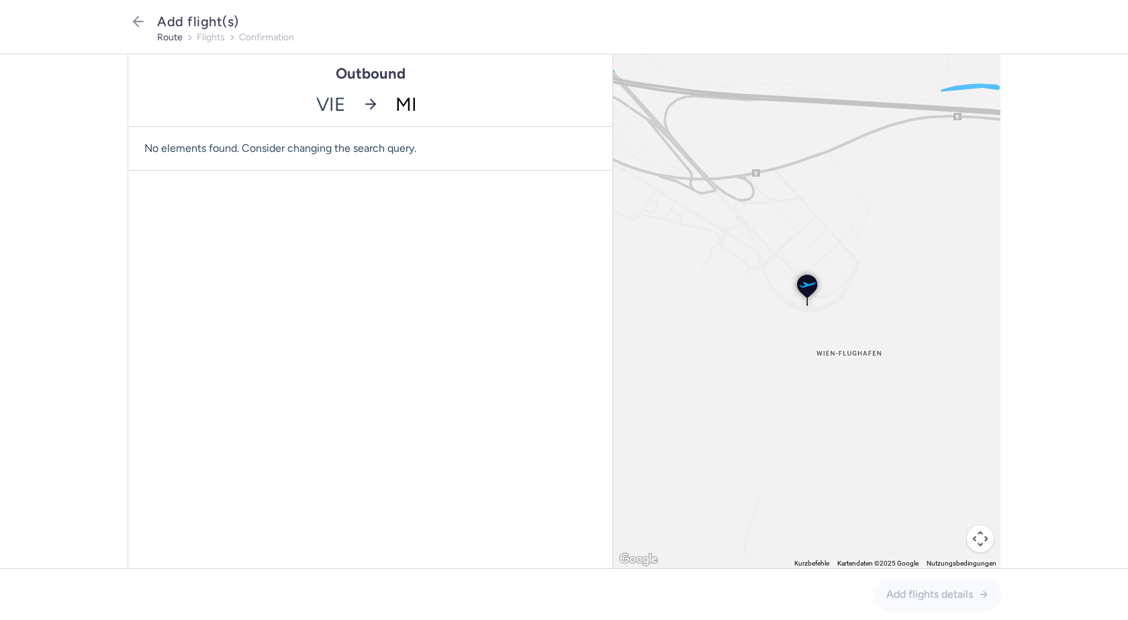
type input "MIR"
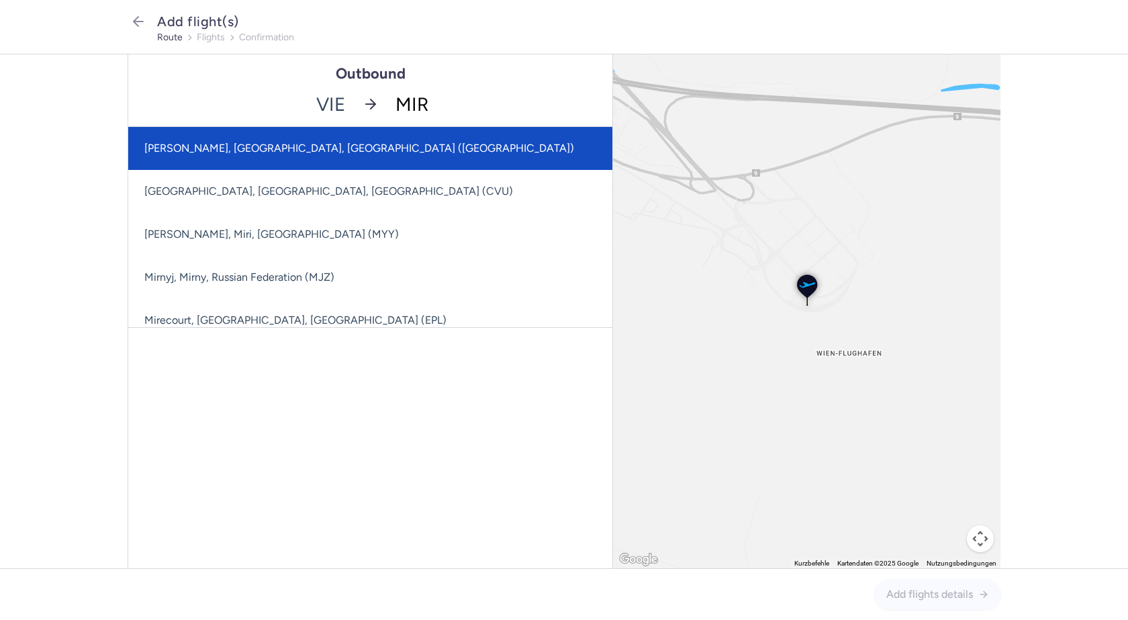
click at [383, 150] on span "[PERSON_NAME], [GEOGRAPHIC_DATA], [GEOGRAPHIC_DATA] ([GEOGRAPHIC_DATA])" at bounding box center [417, 148] width 579 height 43
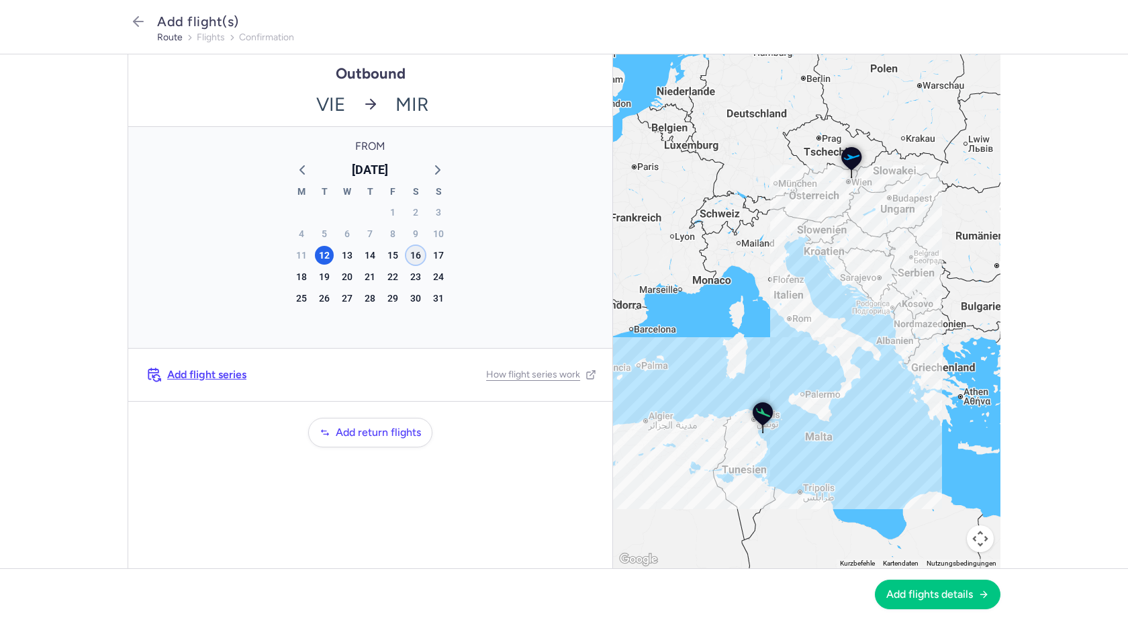
click at [418, 251] on div "16" at bounding box center [415, 255] width 19 height 19
click at [933, 590] on span "Add flights details" at bounding box center [930, 594] width 87 height 12
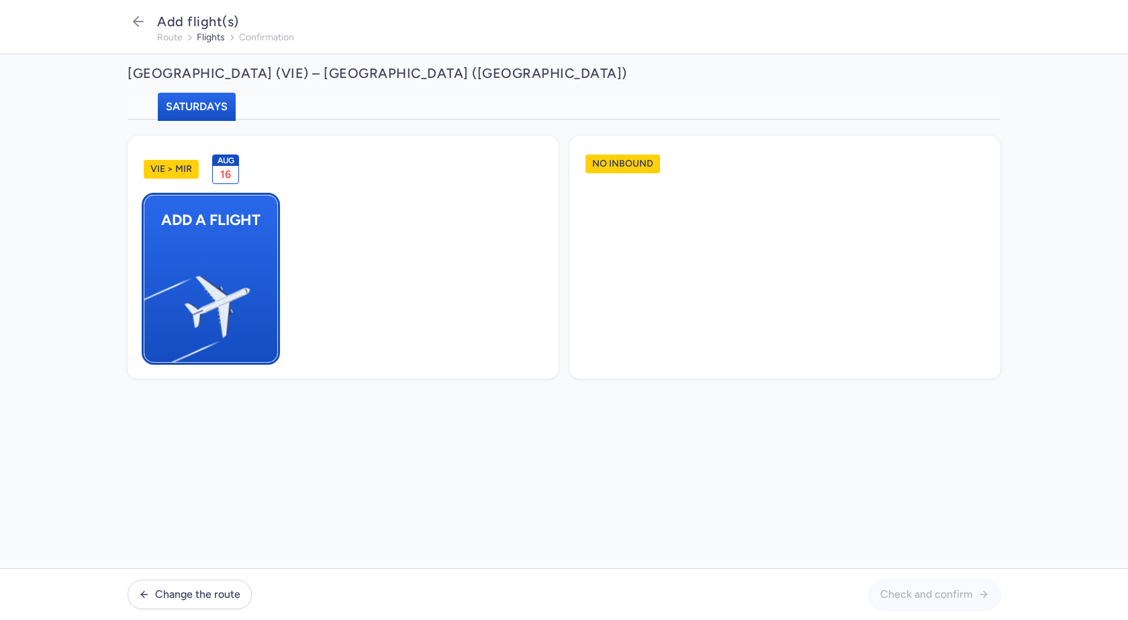
click at [240, 263] on img "button" at bounding box center [151, 301] width 227 height 208
select select "23"
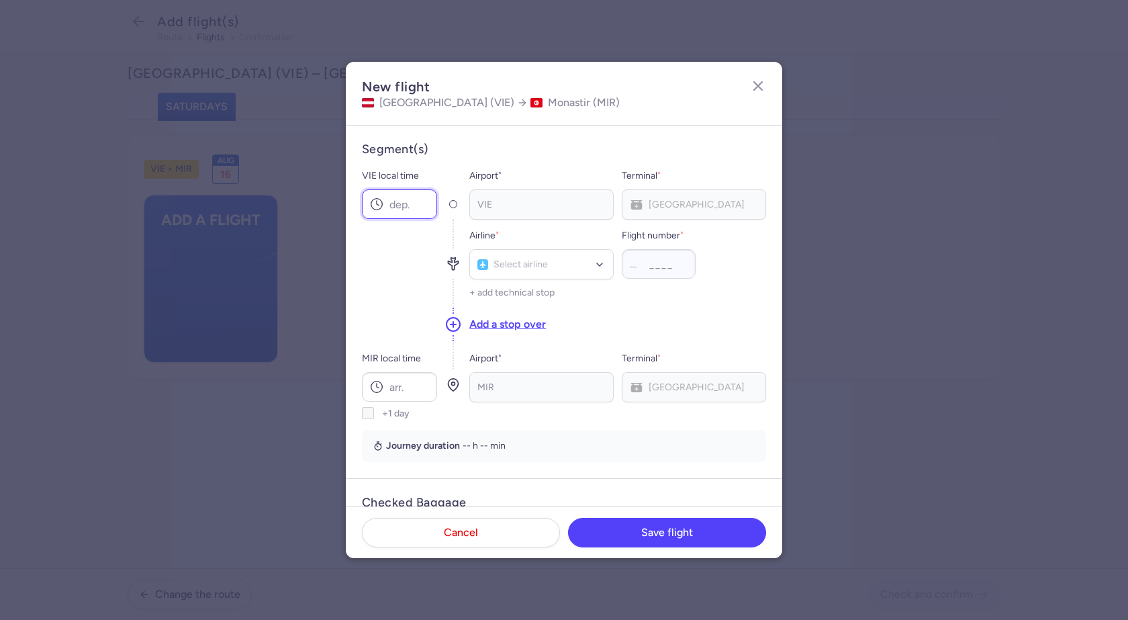
click at [393, 206] on input "VIE local time" at bounding box center [399, 204] width 75 height 30
click at [406, 207] on input "VIE local time" at bounding box center [399, 204] width 75 height 30
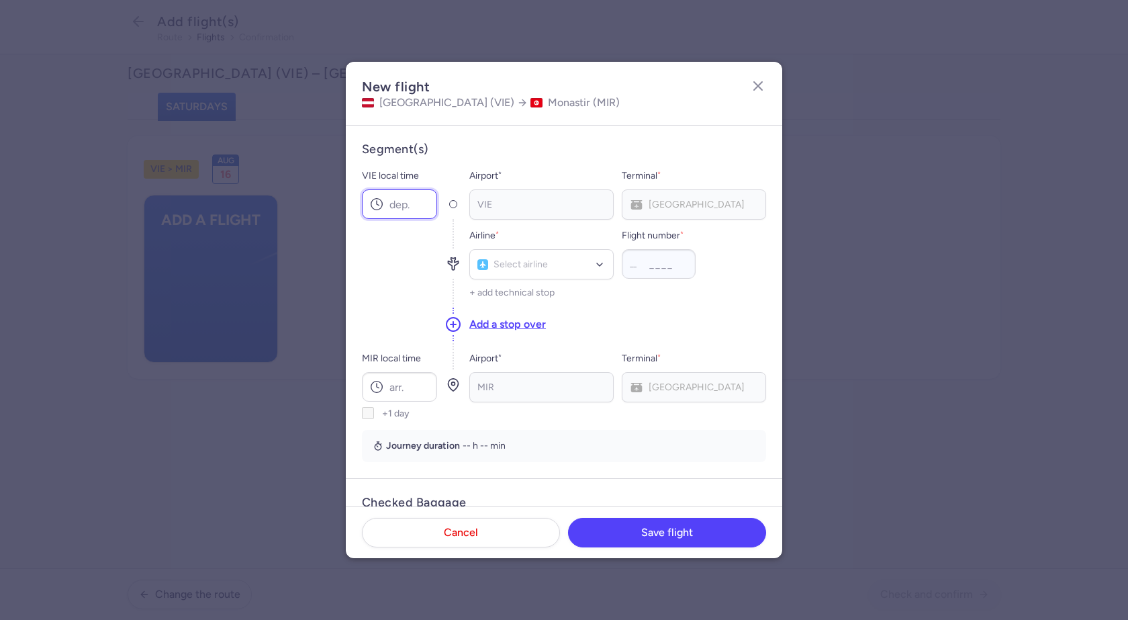
click at [416, 207] on input "VIE local time" at bounding box center [399, 204] width 75 height 30
click at [411, 207] on input "VIE local time" at bounding box center [399, 204] width 75 height 30
click at [423, 209] on input "VIE local time" at bounding box center [399, 204] width 75 height 30
click at [405, 210] on input "VIE local time" at bounding box center [399, 204] width 75 height 30
click at [403, 203] on input "VIE local time" at bounding box center [399, 204] width 75 height 30
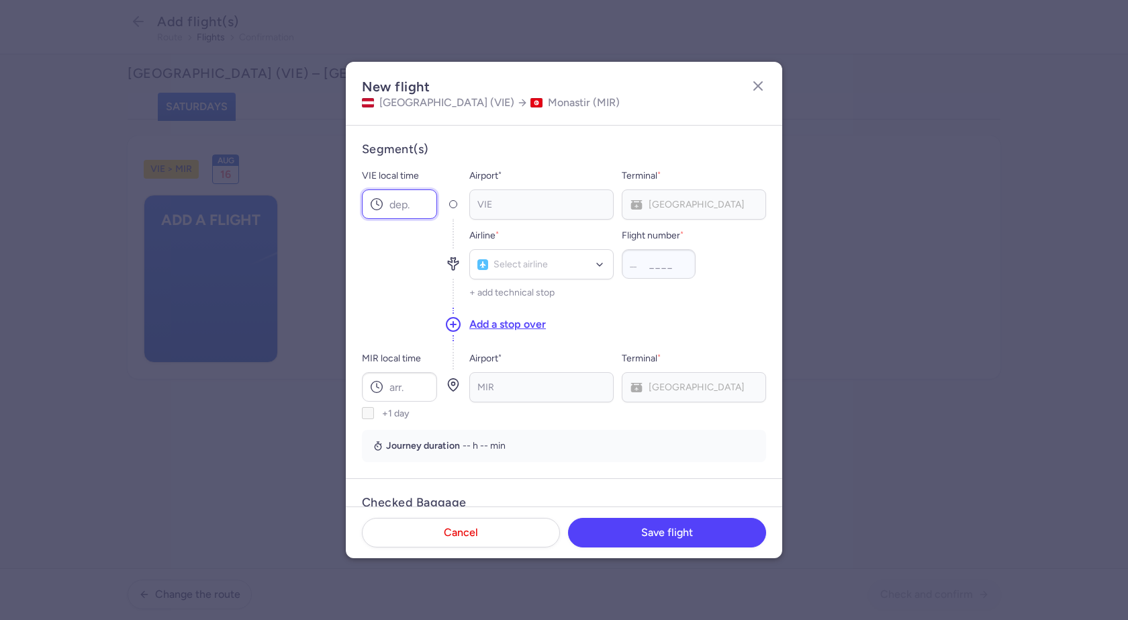
click at [418, 203] on input "VIE local time" at bounding box center [399, 204] width 75 height 30
click at [758, 86] on line "button" at bounding box center [758, 86] width 8 height 8
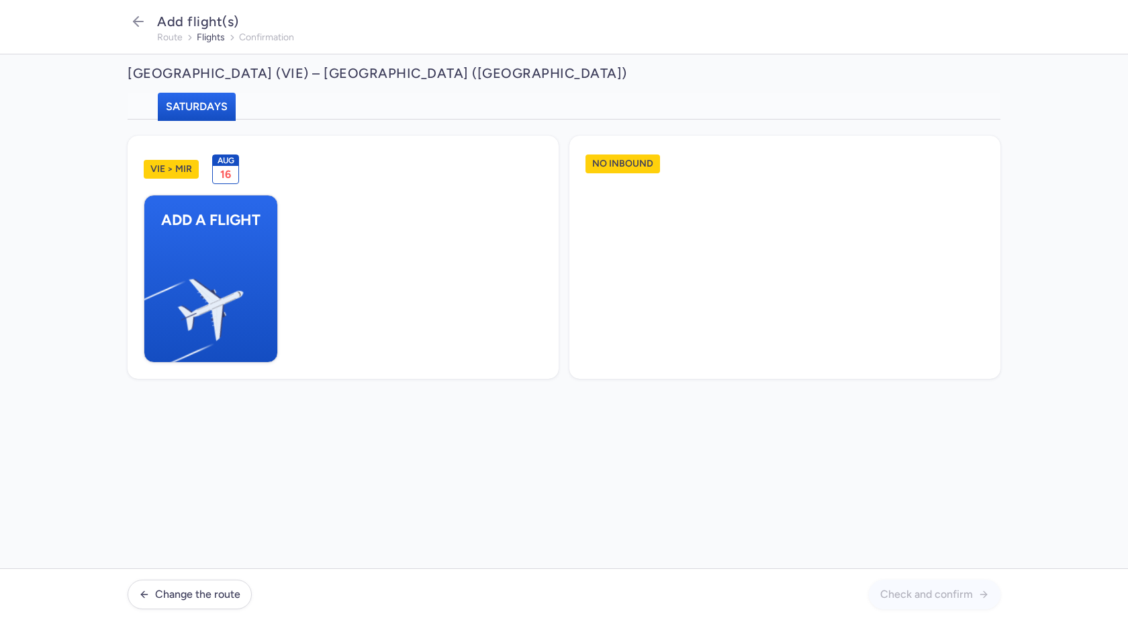
click at [346, 444] on div "VIE > MIR [DATE] Add a flight No inbound" at bounding box center [564, 344] width 1128 height 449
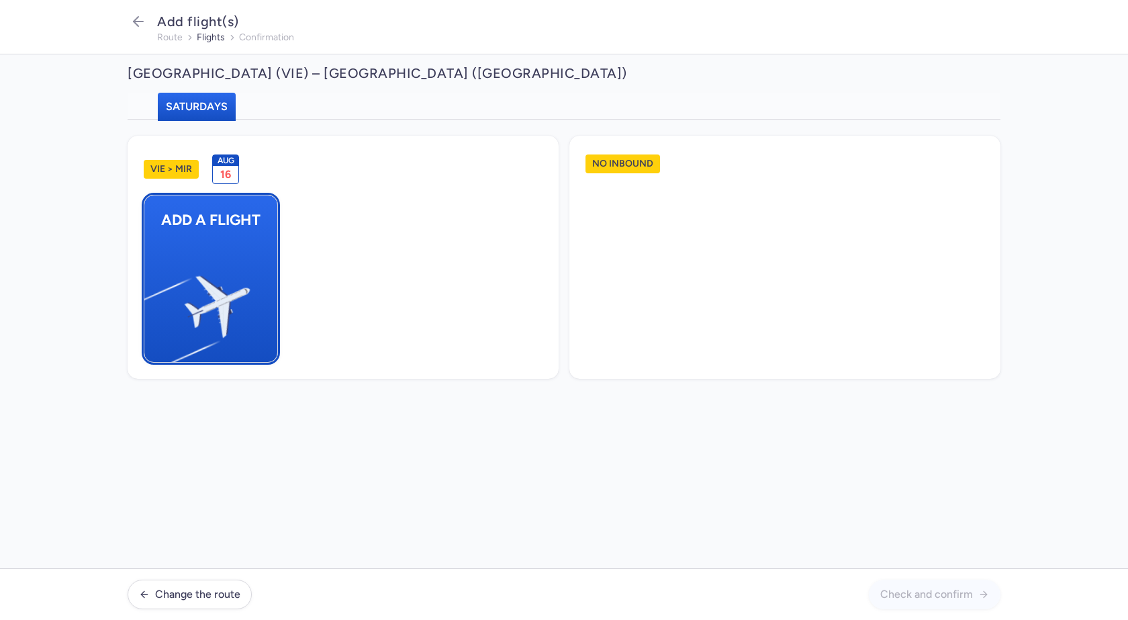
click at [219, 275] on img "button" at bounding box center [151, 301] width 227 height 208
select select "23"
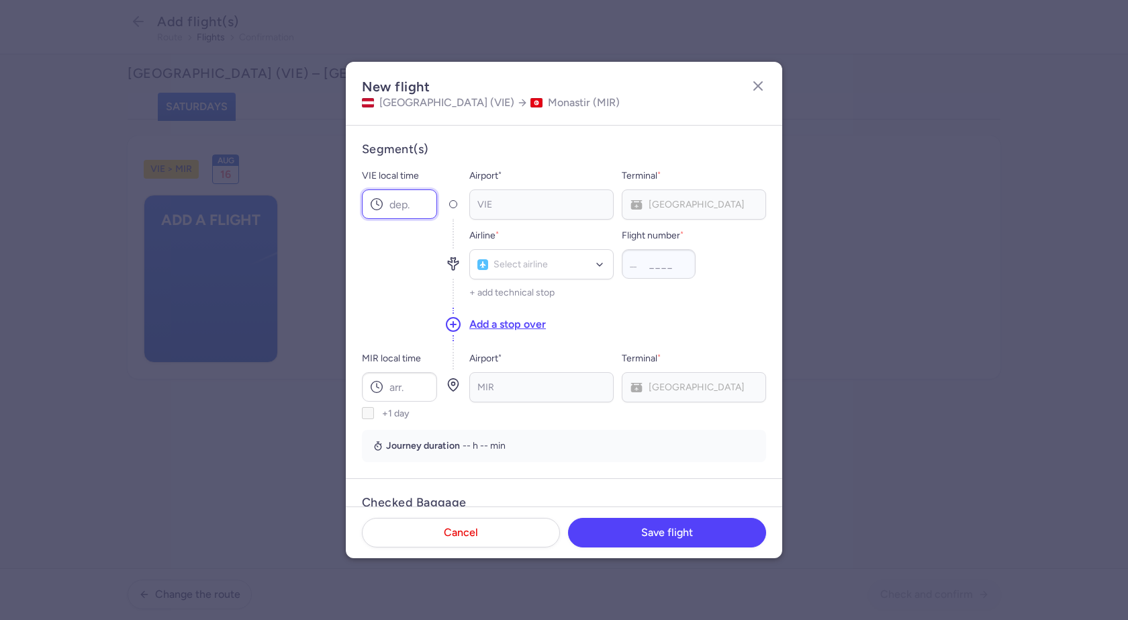
click at [389, 202] on input "VIE local time" at bounding box center [399, 204] width 75 height 30
click at [762, 84] on icon "button" at bounding box center [758, 86] width 16 height 16
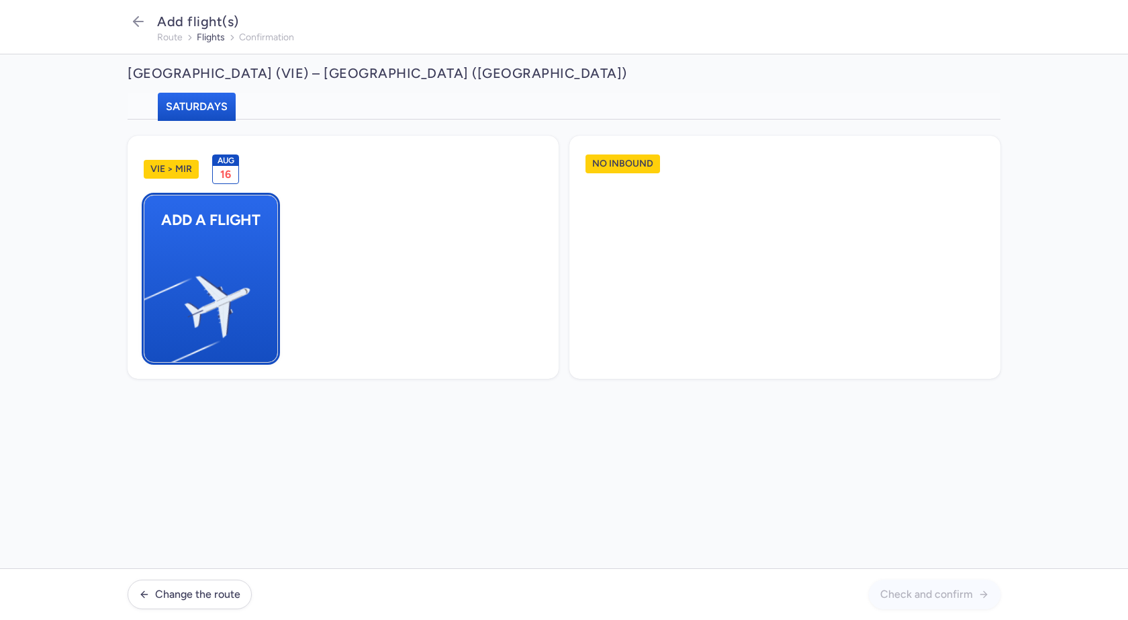
click at [232, 281] on img "button" at bounding box center [151, 301] width 227 height 208
select select "23"
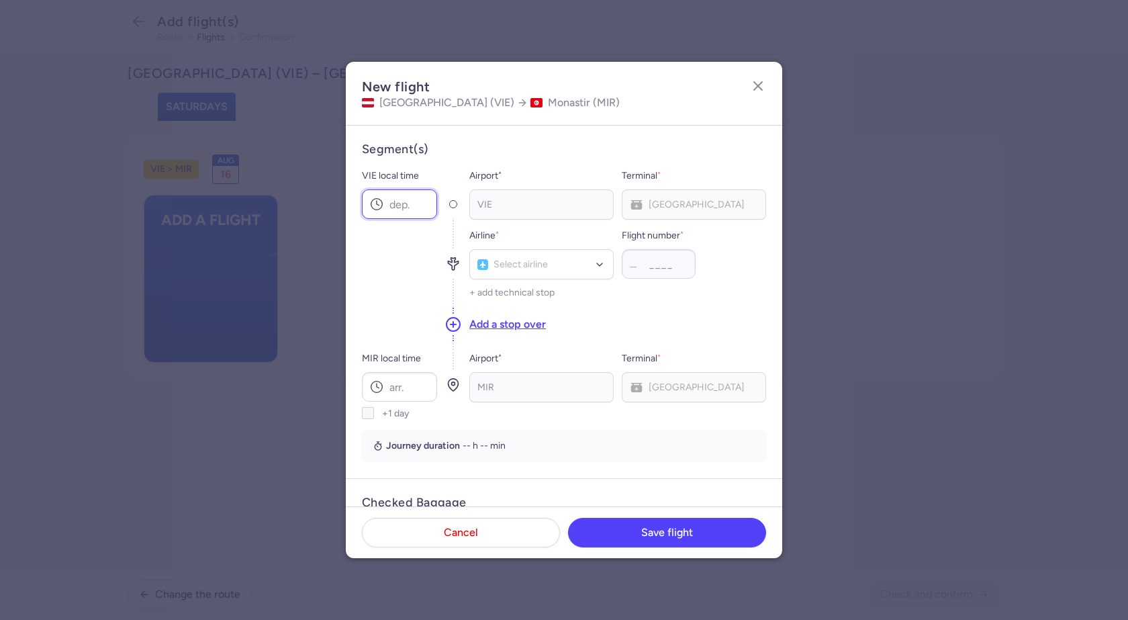
click at [389, 210] on input "VIE local time" at bounding box center [399, 204] width 75 height 30
click at [381, 206] on icon at bounding box center [376, 203] width 13 height 13
click at [386, 203] on input "VIE local time" at bounding box center [399, 204] width 75 height 30
type input "15:15"
type input "bj"
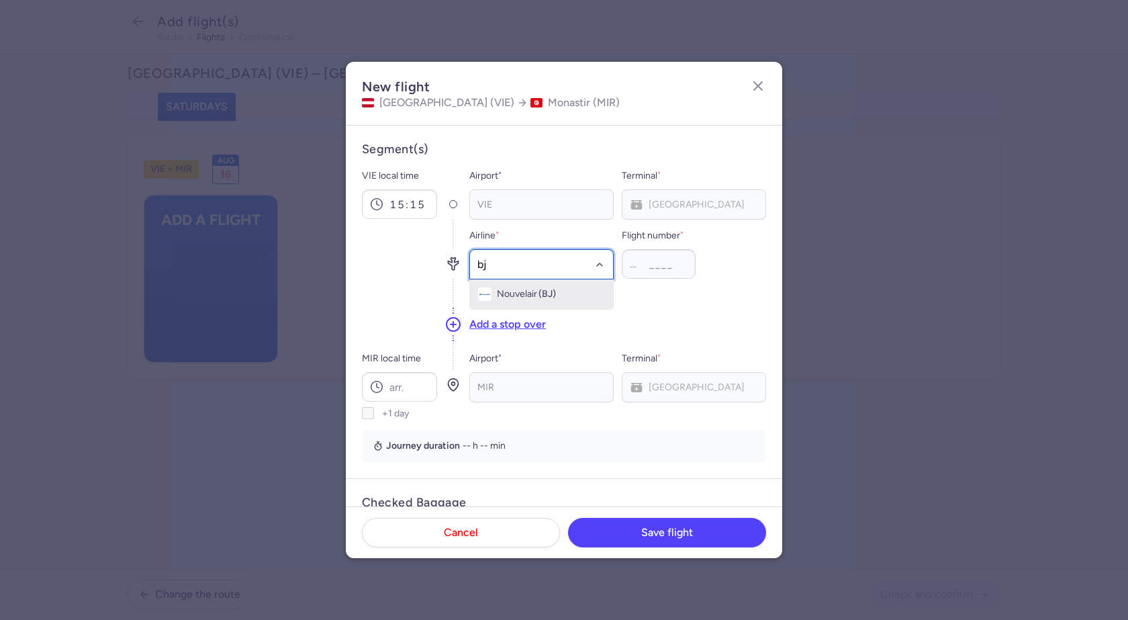
click at [552, 295] on span "(BJ)" at bounding box center [547, 294] width 17 height 11
type input "2369"
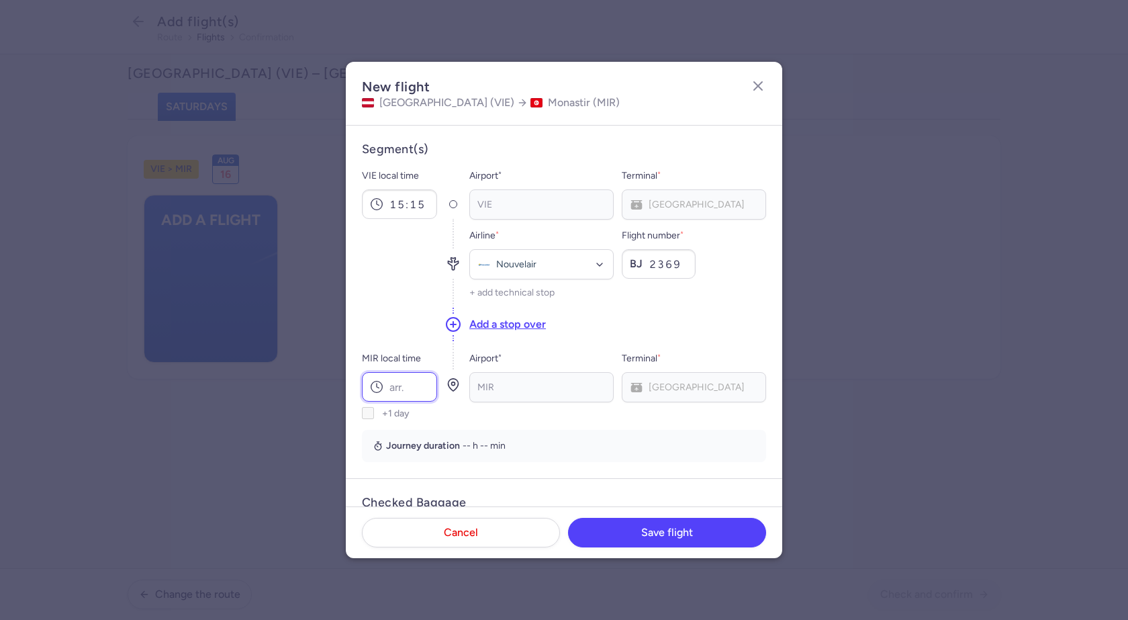
click at [392, 388] on input "MIR local time" at bounding box center [399, 387] width 75 height 30
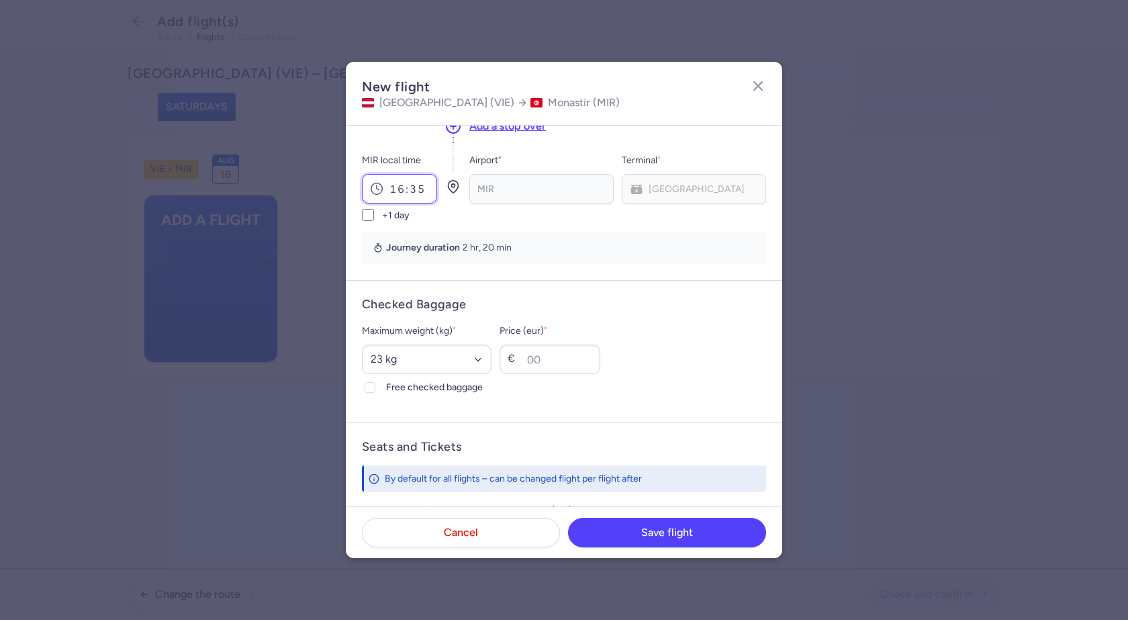
scroll to position [201, 0]
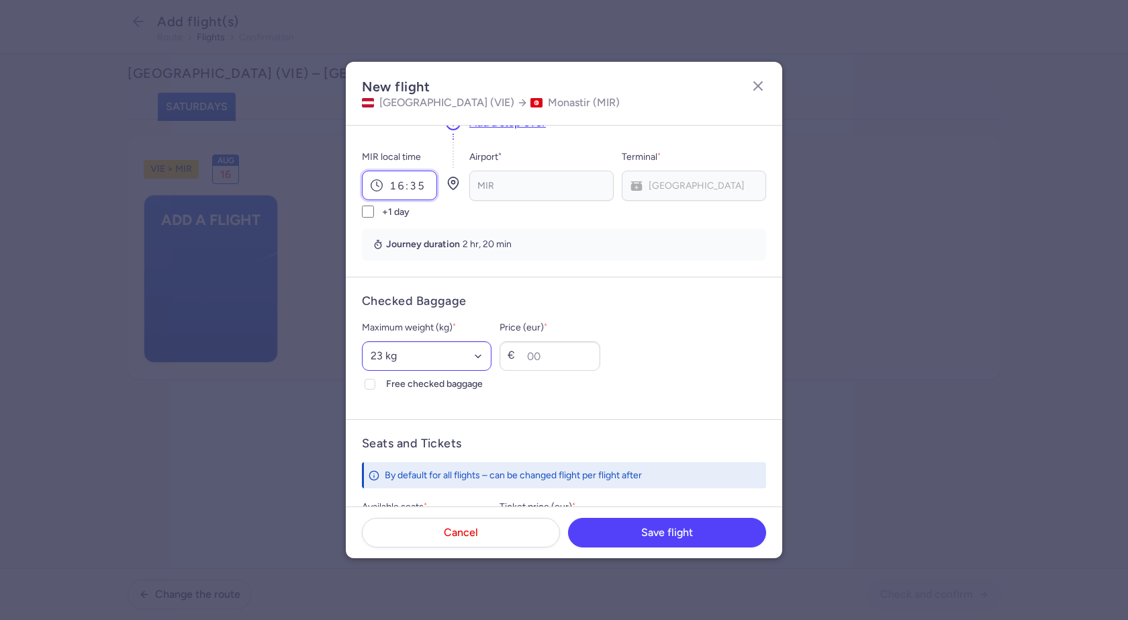
type input "16:35"
click at [430, 363] on select "Select an option 15 kg 16 kg 17 kg 18 kg 19 kg 20 kg 21 kg 22 kg 23 kg 24 kg 25…" at bounding box center [427, 356] width 130 height 30
select select "20"
click at [362, 341] on select "Select an option 15 kg 16 kg 17 kg 18 kg 19 kg 20 kg 21 kg 22 kg 23 kg 24 kg 25…" at bounding box center [427, 356] width 130 height 30
click at [371, 381] on icon at bounding box center [370, 384] width 8 height 8
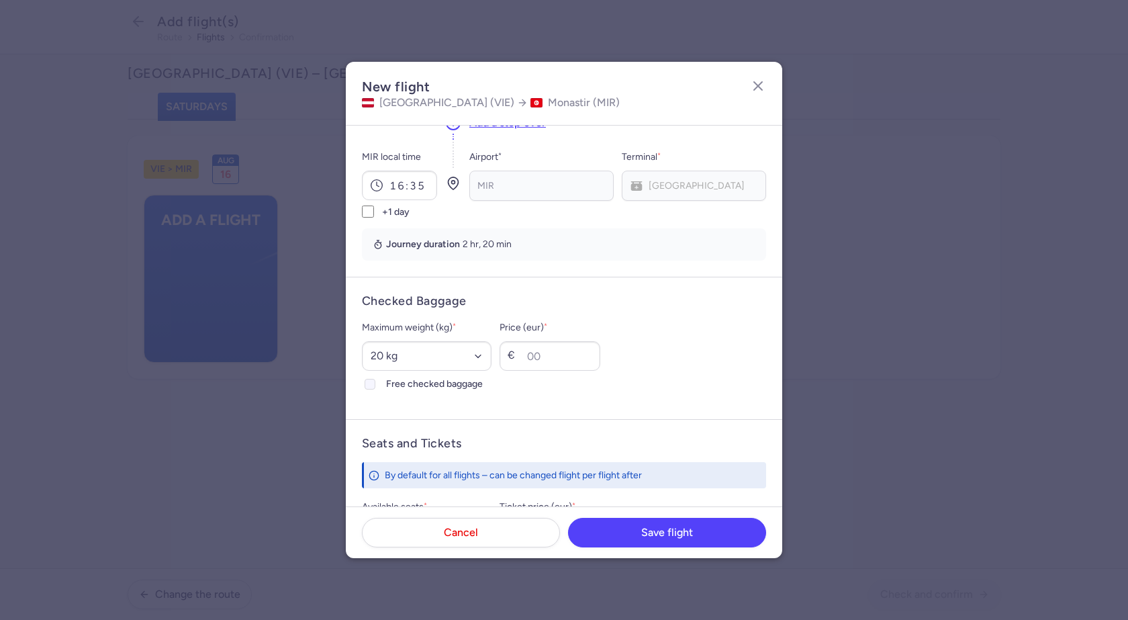
click at [371, 381] on input "Free checked baggage" at bounding box center [370, 384] width 11 height 11
checkbox input "true"
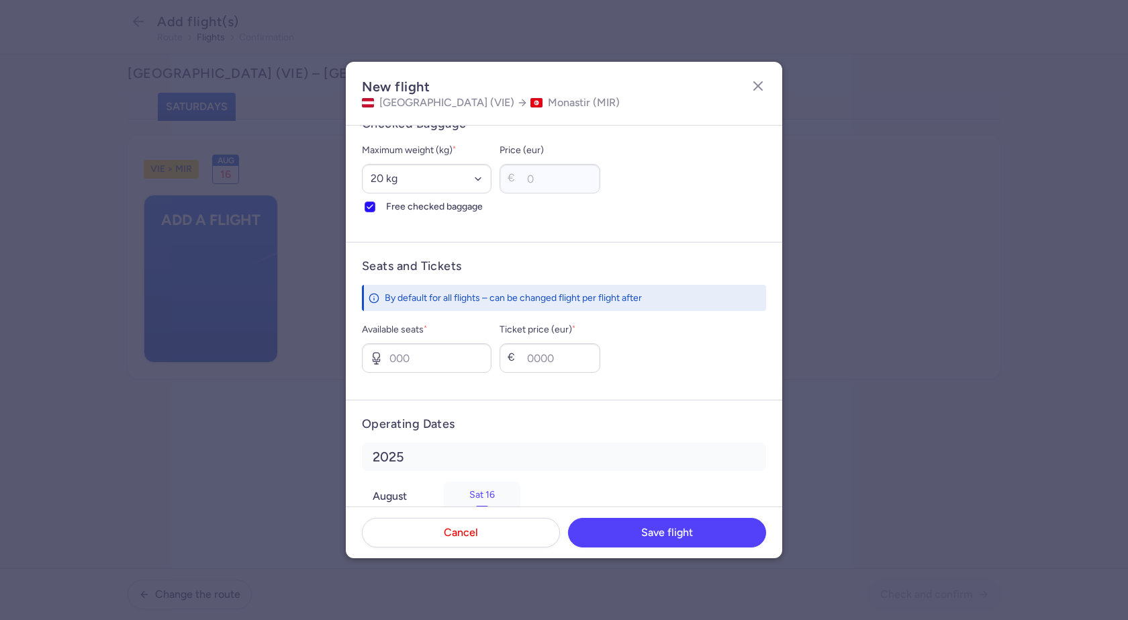
scroll to position [425, 0]
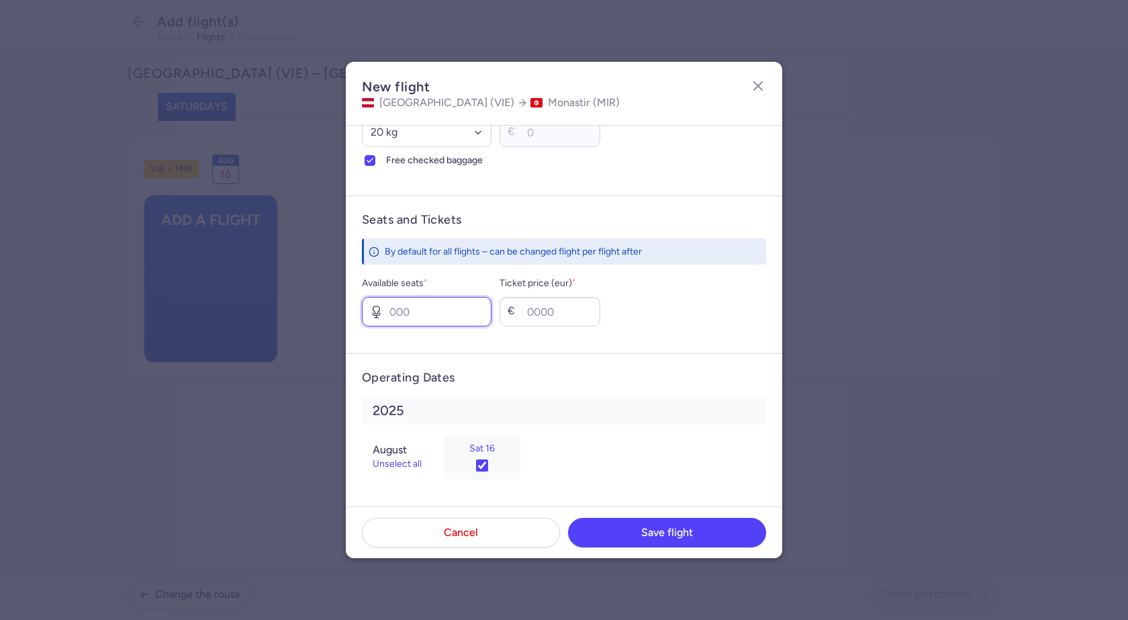
click at [404, 312] on input "Available seats *" at bounding box center [427, 312] width 130 height 30
type input "5"
type input "50"
click at [690, 529] on span "Save flight" at bounding box center [667, 532] width 52 height 12
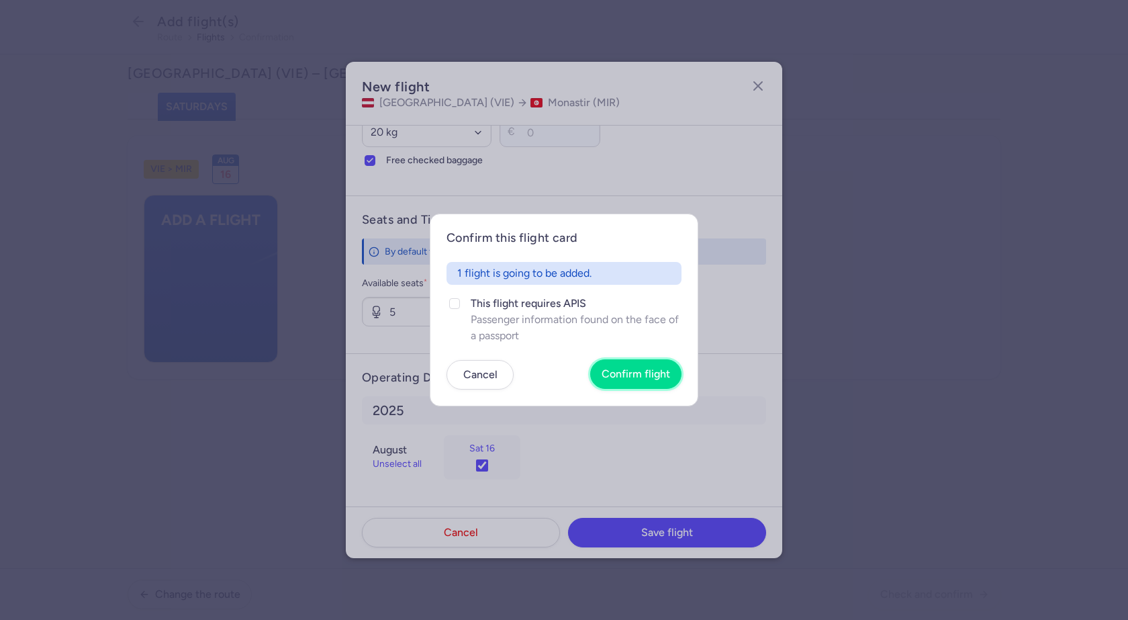
click at [644, 373] on span "Confirm flight" at bounding box center [636, 374] width 69 height 12
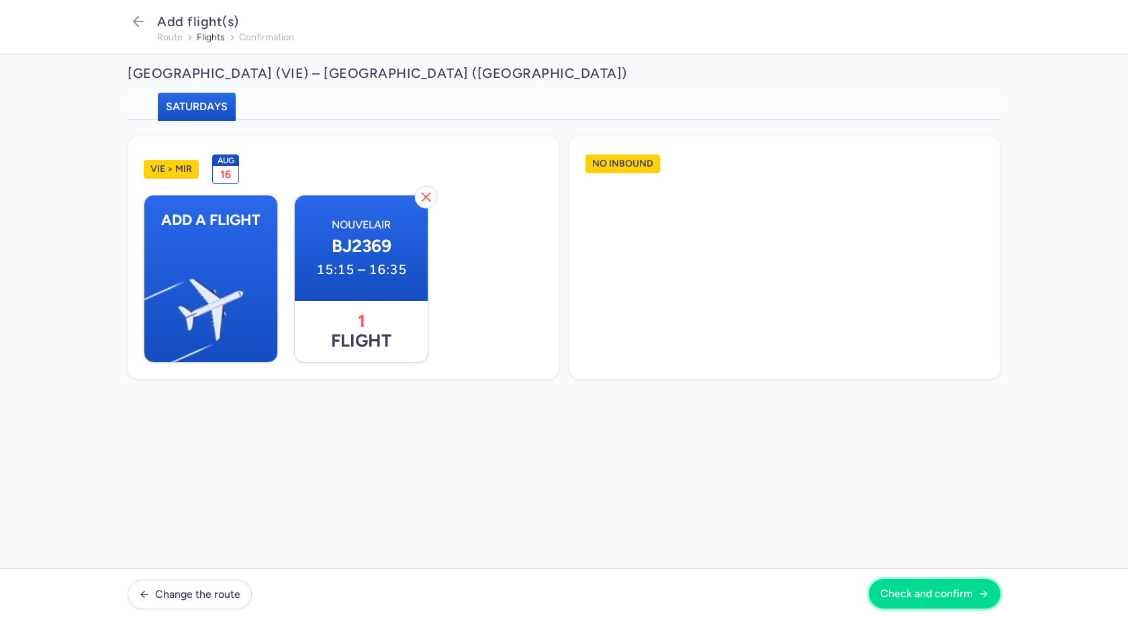
click at [927, 589] on span "Check and confirm" at bounding box center [926, 594] width 93 height 12
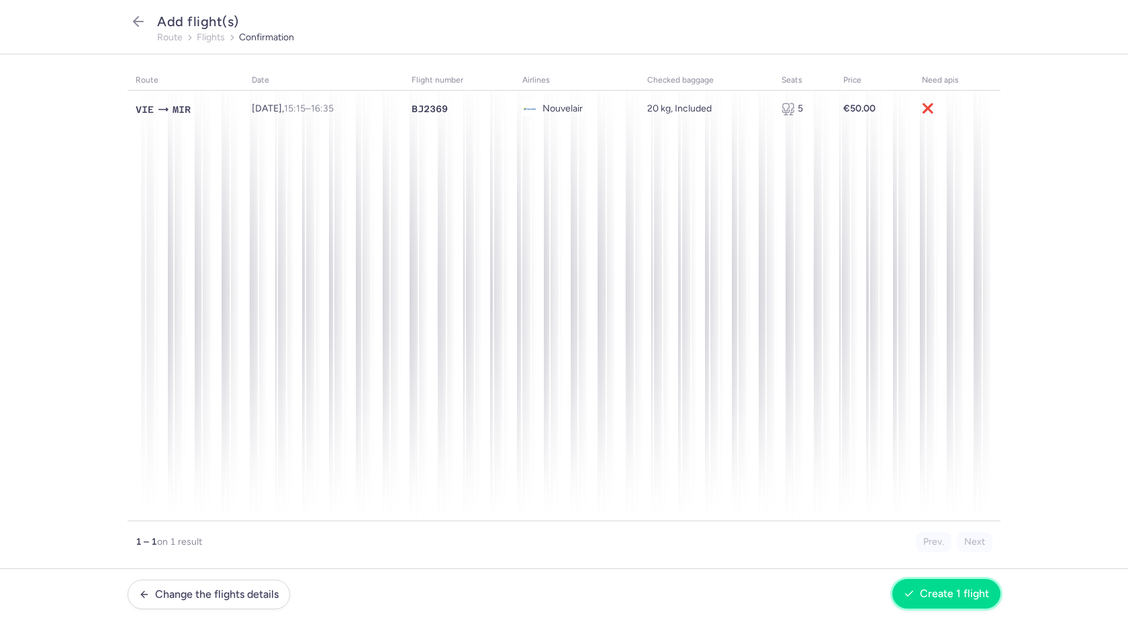
click at [966, 596] on span "Create 1 flight" at bounding box center [954, 594] width 69 height 12
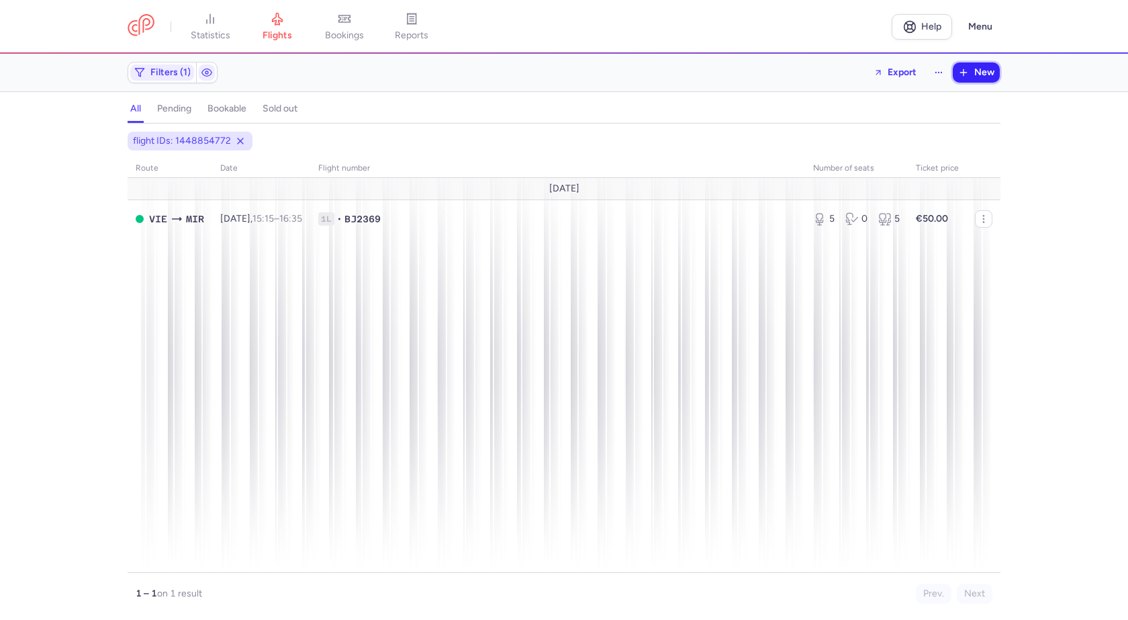
click at [977, 71] on span "New" at bounding box center [984, 72] width 20 height 11
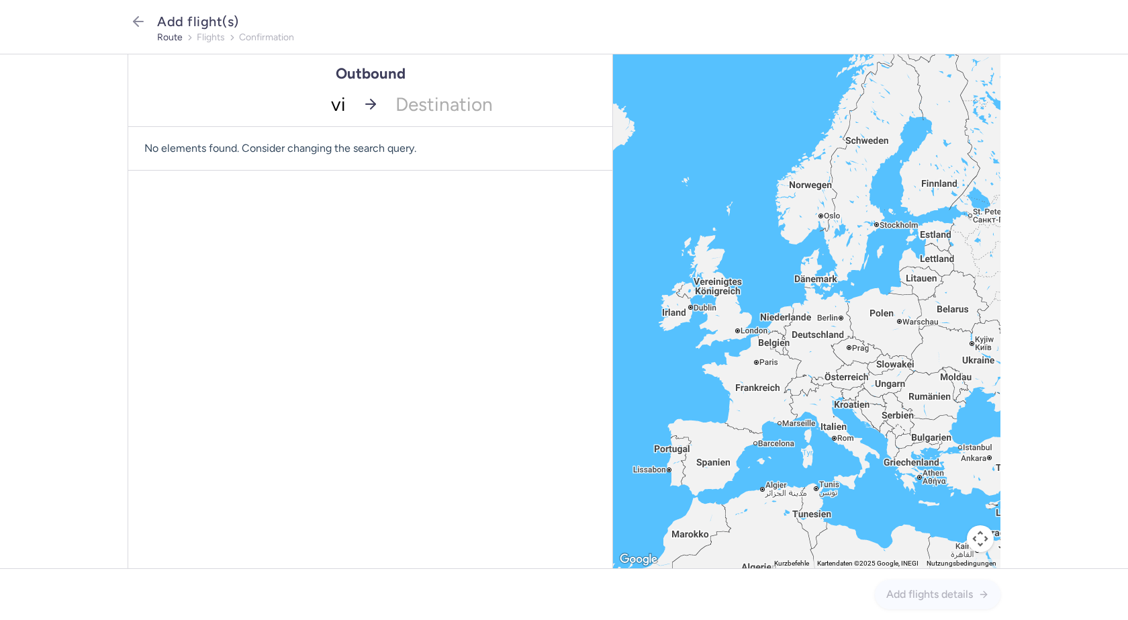
type input "vie"
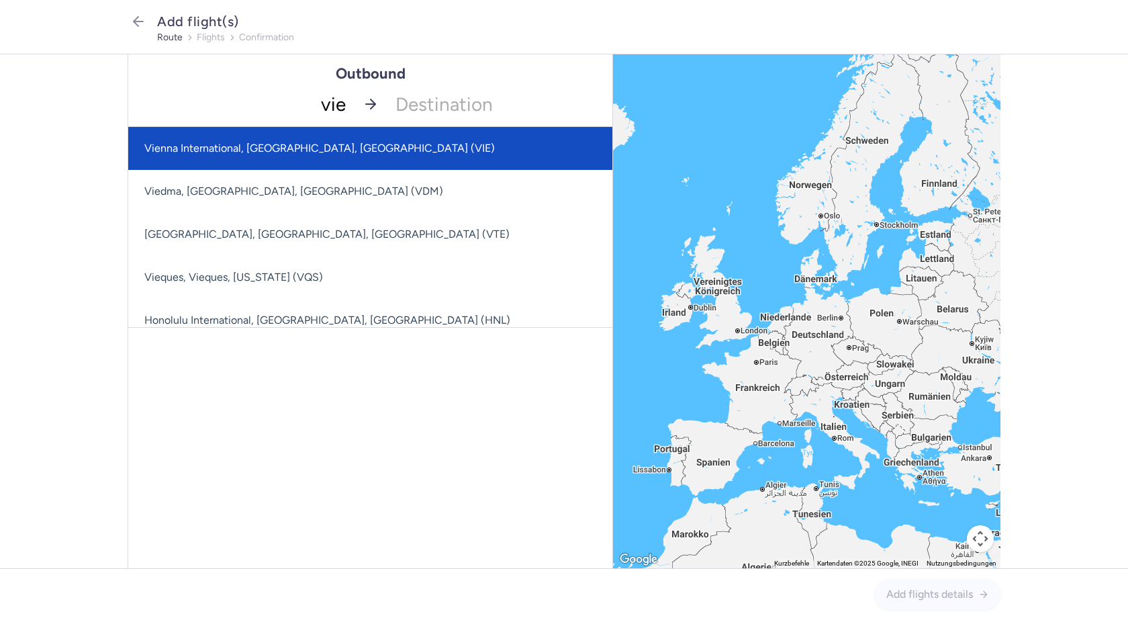
click at [312, 140] on span "Vienna International, [GEOGRAPHIC_DATA], [GEOGRAPHIC_DATA] (VIE)" at bounding box center [453, 148] width 651 height 43
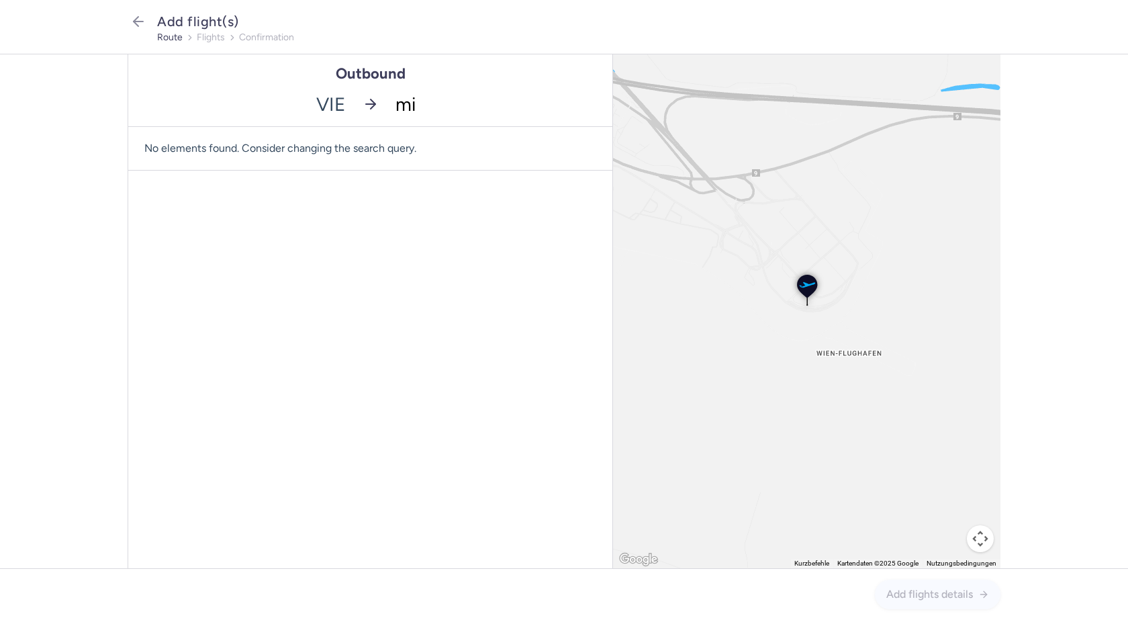
type input "mir"
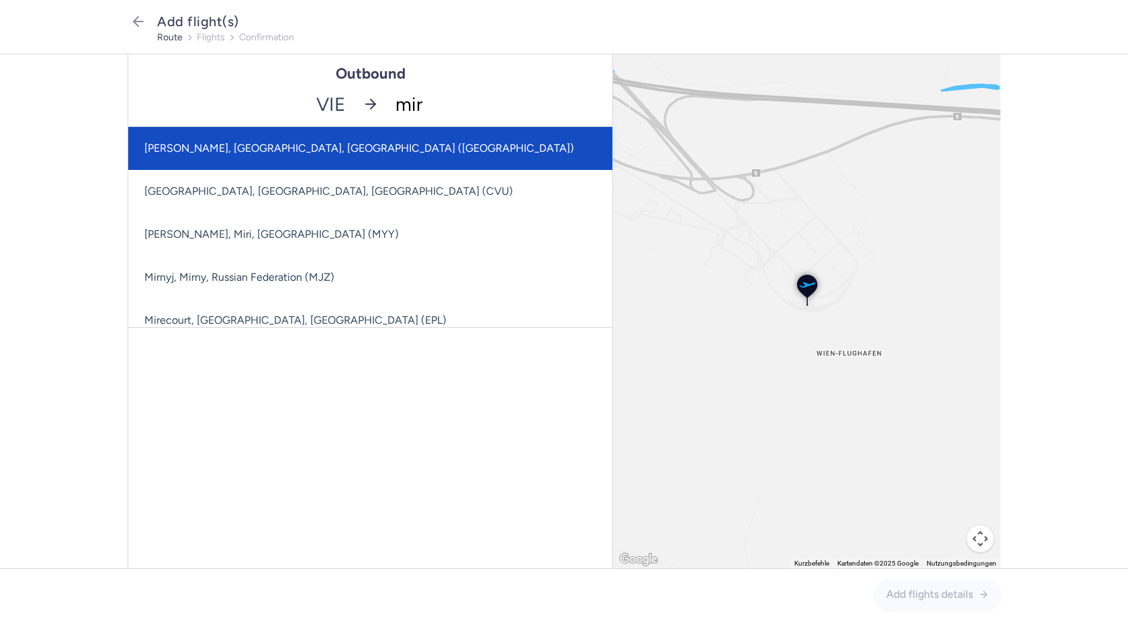
click at [312, 141] on span "[PERSON_NAME], [GEOGRAPHIC_DATA], [GEOGRAPHIC_DATA] ([GEOGRAPHIC_DATA])" at bounding box center [417, 148] width 579 height 43
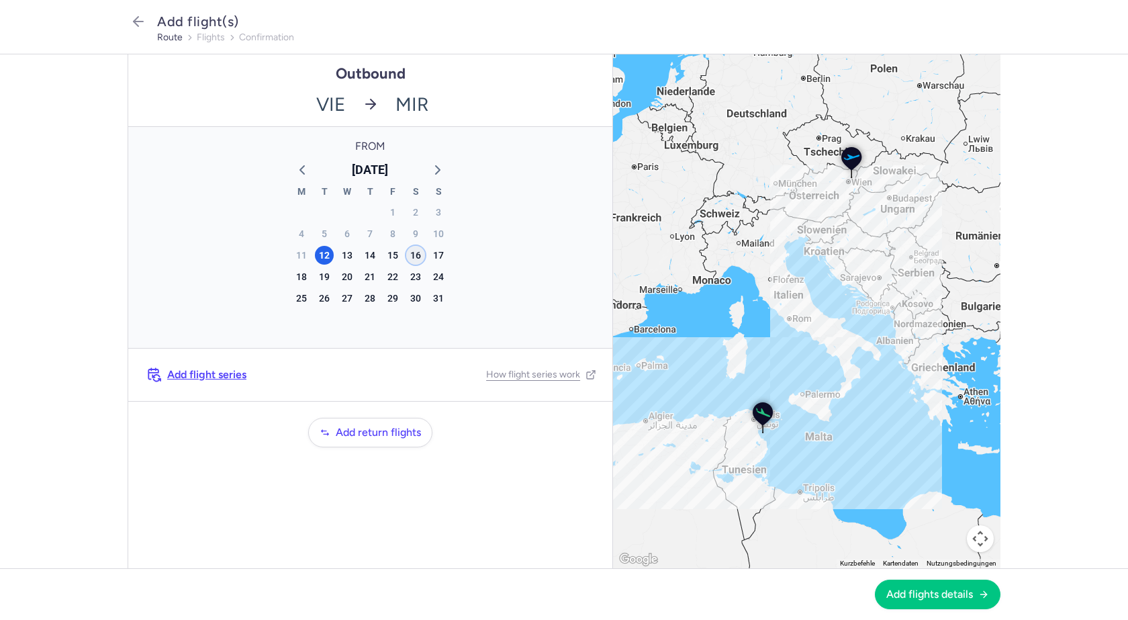
click at [412, 253] on div "16" at bounding box center [415, 255] width 19 height 19
click at [930, 593] on span "Add flights details" at bounding box center [930, 594] width 87 height 12
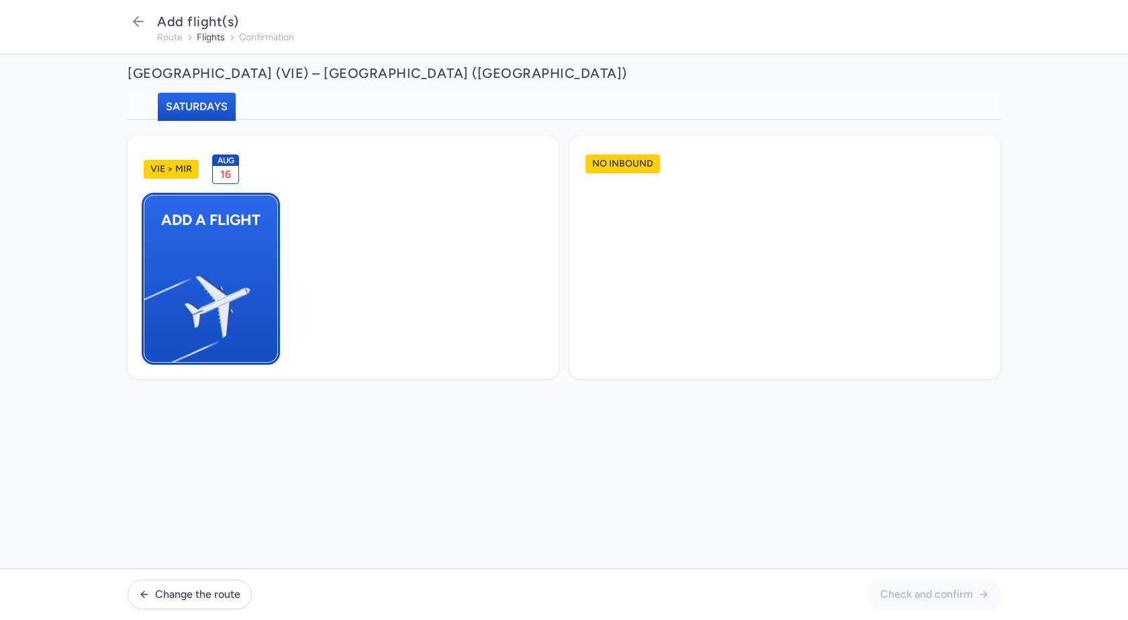
click at [227, 255] on img "button" at bounding box center [151, 301] width 227 height 208
select select "23"
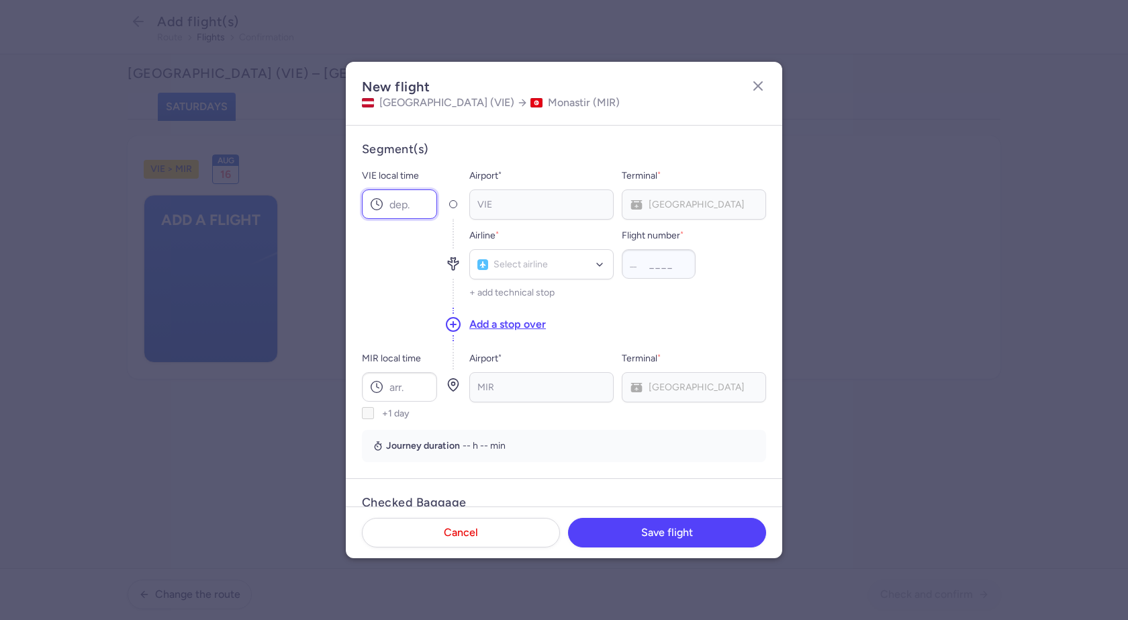
click at [397, 208] on input "VIE local time" at bounding box center [399, 204] width 75 height 30
type input "16:25"
type input "os"
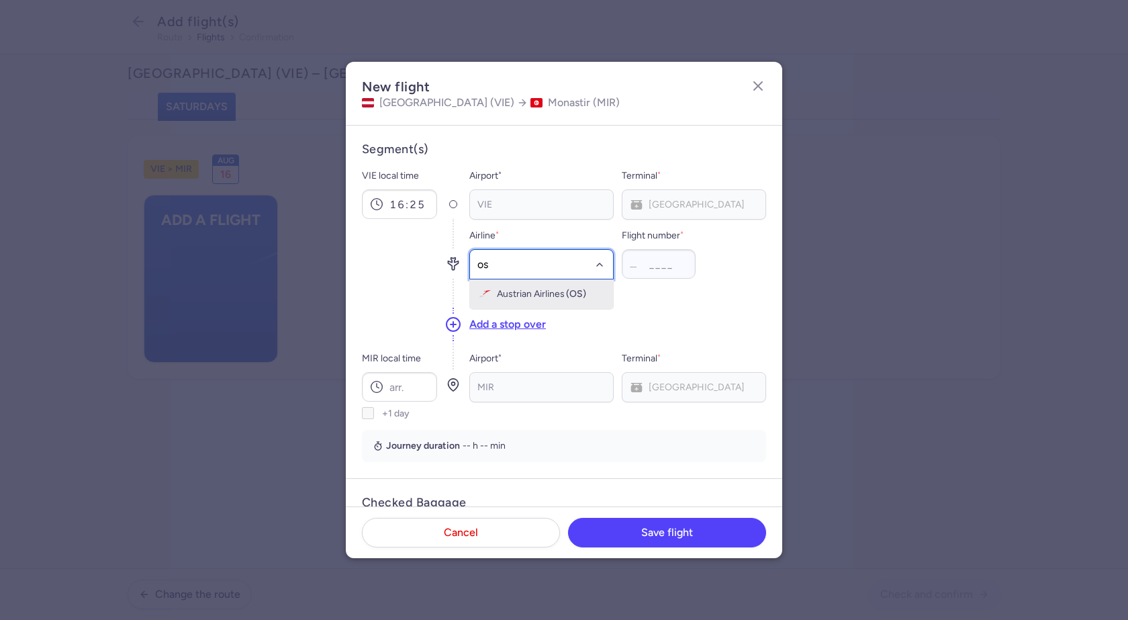
click at [516, 290] on span "Austrian Airlines" at bounding box center [531, 294] width 68 height 11
click at [653, 263] on input "Flight number *" at bounding box center [659, 264] width 74 height 30
type input "2301"
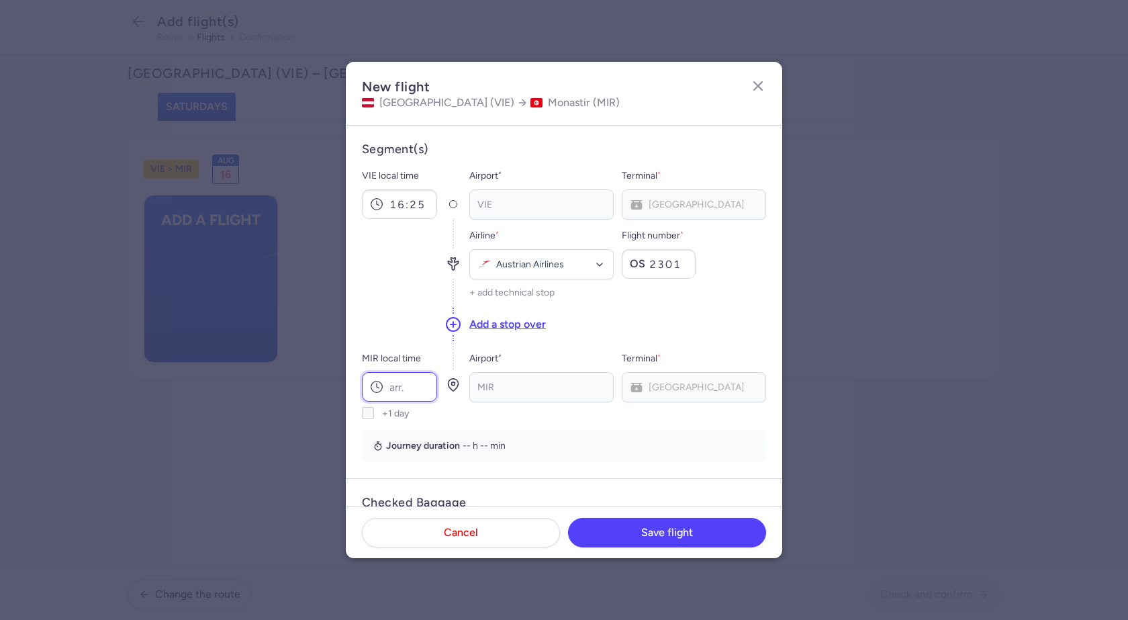
click at [414, 383] on input "MIR local time" at bounding box center [399, 387] width 75 height 30
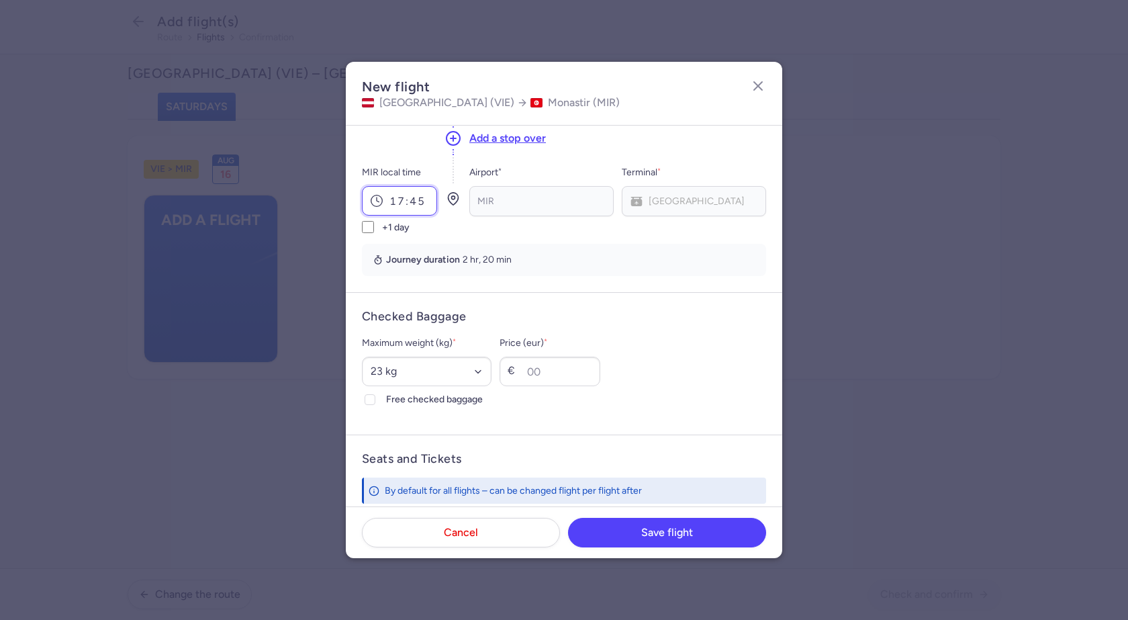
scroll to position [201, 0]
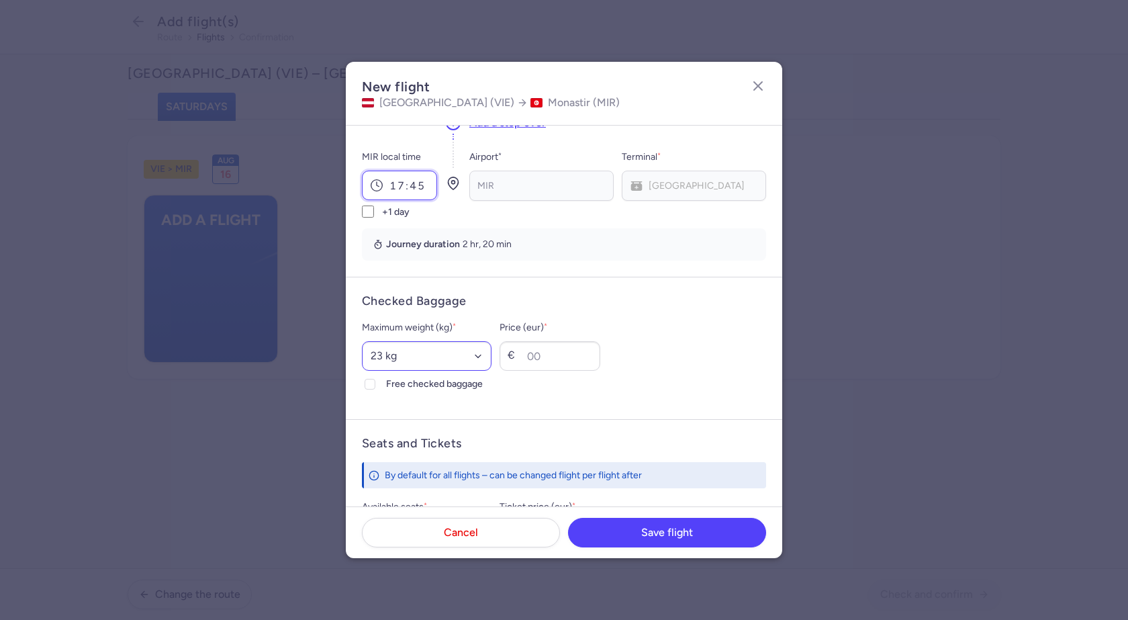
type input "17:45"
click at [406, 353] on select "Select an option 15 kg 16 kg 17 kg 18 kg 19 kg 20 kg 21 kg 22 kg 23 kg 24 kg 25…" at bounding box center [427, 356] width 130 height 30
select select "20"
click at [362, 341] on select "Select an option 15 kg 16 kg 17 kg 18 kg 19 kg 20 kg 21 kg 22 kg 23 kg 24 kg 25…" at bounding box center [427, 356] width 130 height 30
click at [370, 383] on icon at bounding box center [370, 384] width 8 height 8
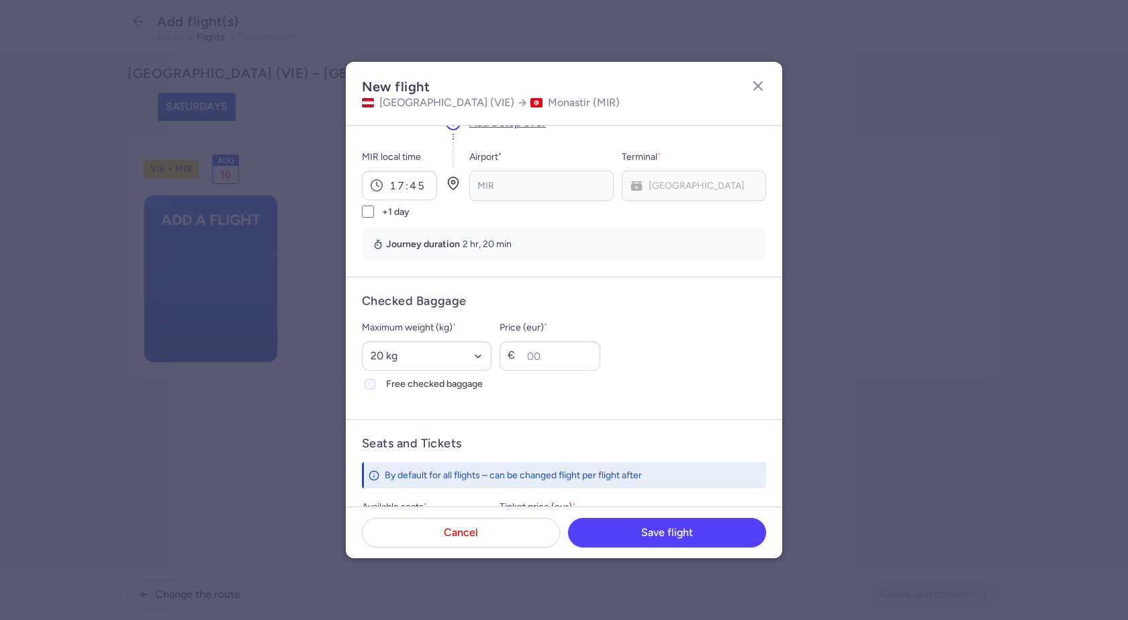
click at [370, 383] on input "Free checked baggage" at bounding box center [370, 384] width 11 height 11
checkbox input "true"
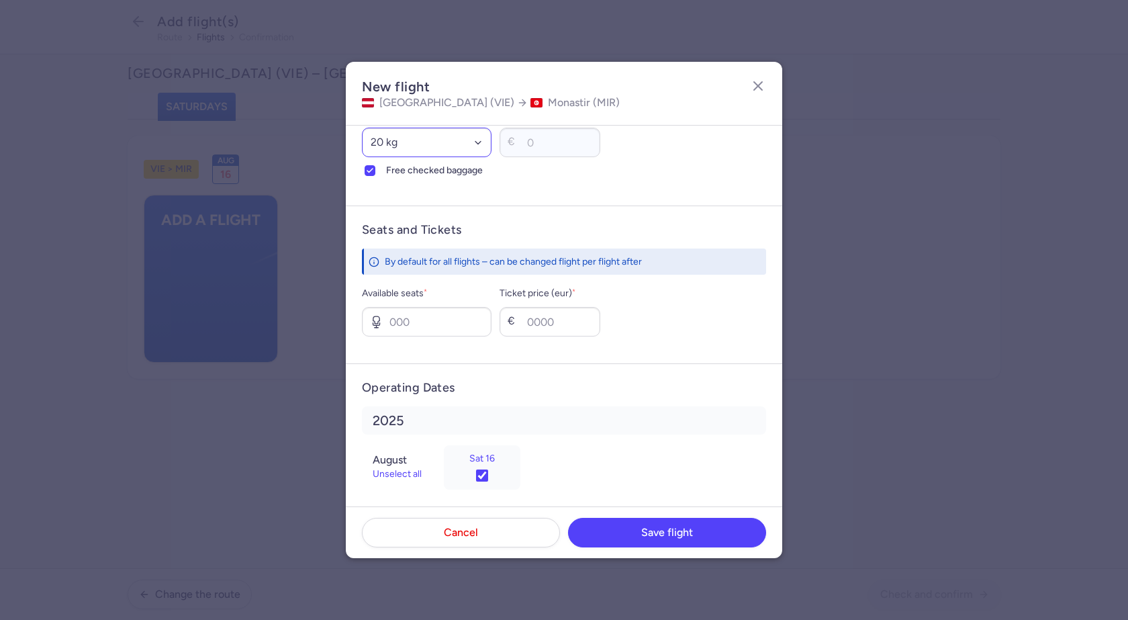
scroll to position [425, 0]
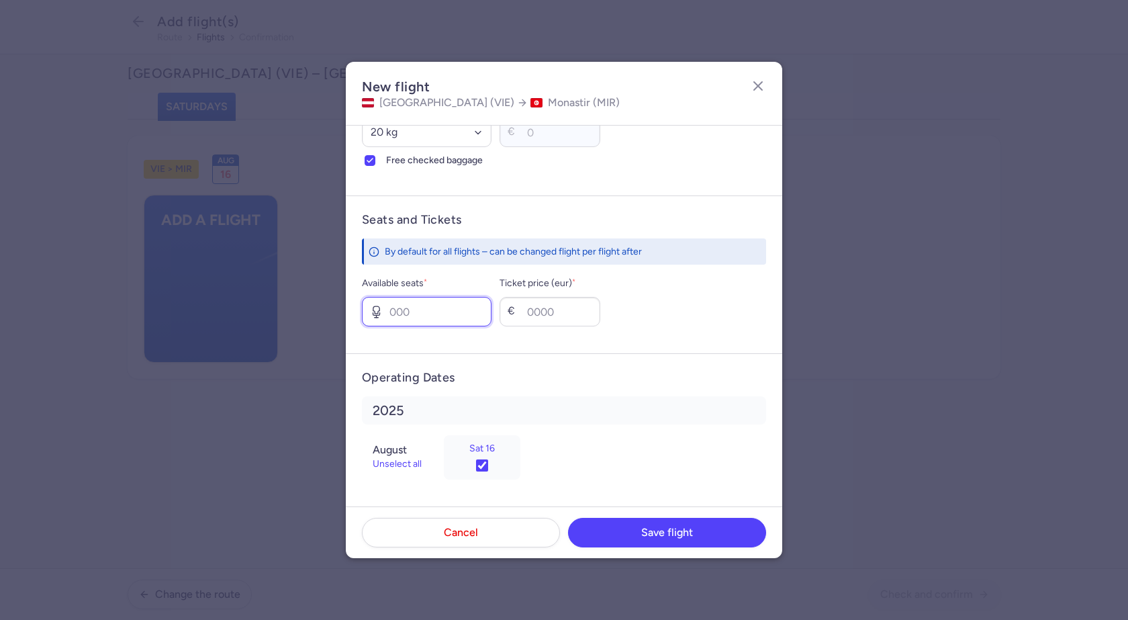
click at [430, 316] on input "Available seats *" at bounding box center [427, 312] width 130 height 30
type input "5"
type input "50"
click at [693, 533] on button "Save flight" at bounding box center [667, 532] width 198 height 30
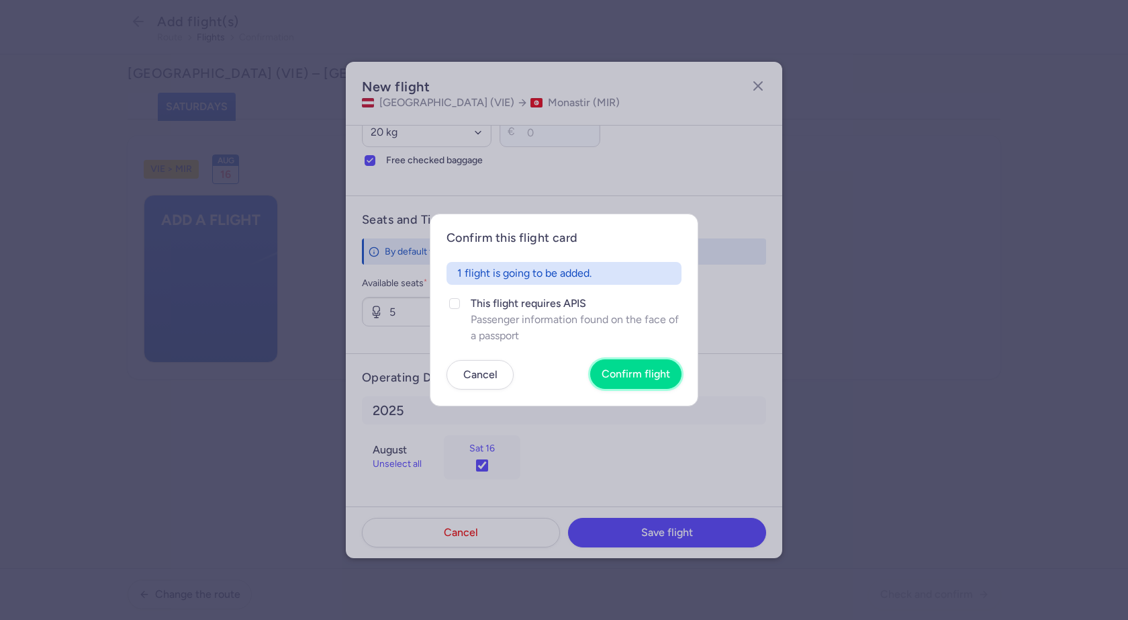
click at [630, 370] on span "Confirm flight" at bounding box center [636, 374] width 69 height 12
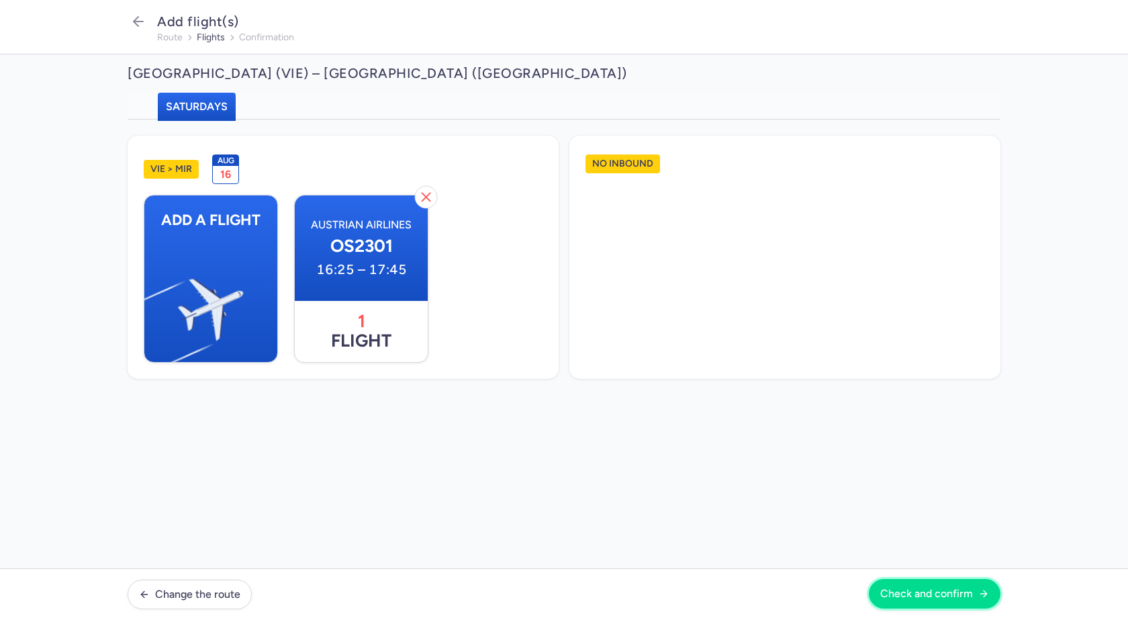
click at [938, 588] on span "Check and confirm" at bounding box center [926, 594] width 93 height 12
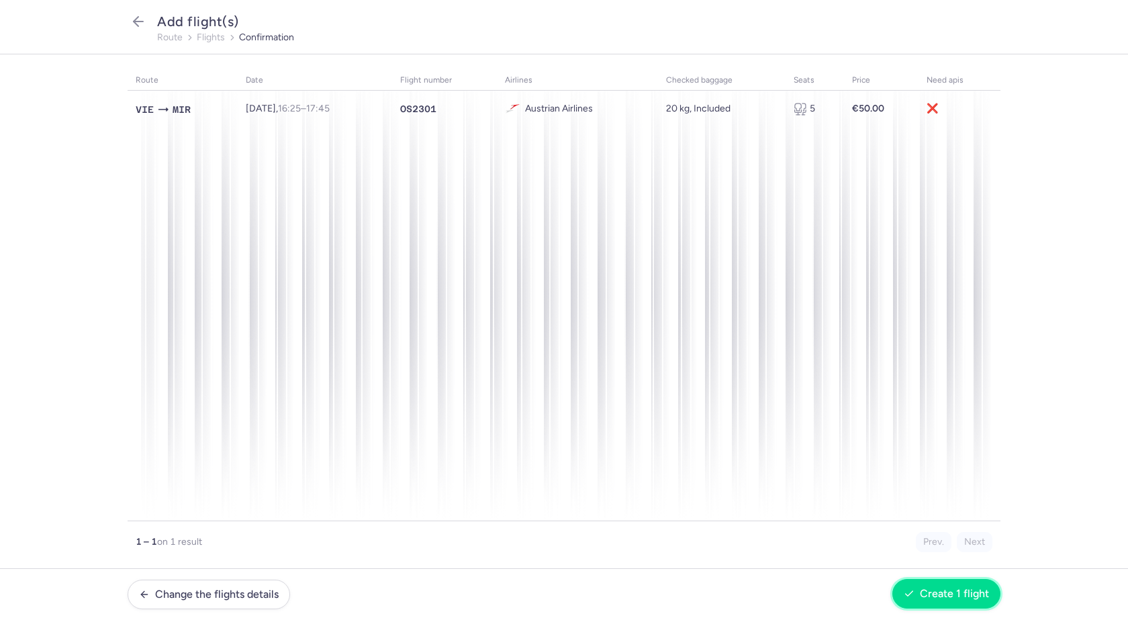
click at [966, 590] on span "Create 1 flight" at bounding box center [954, 594] width 69 height 12
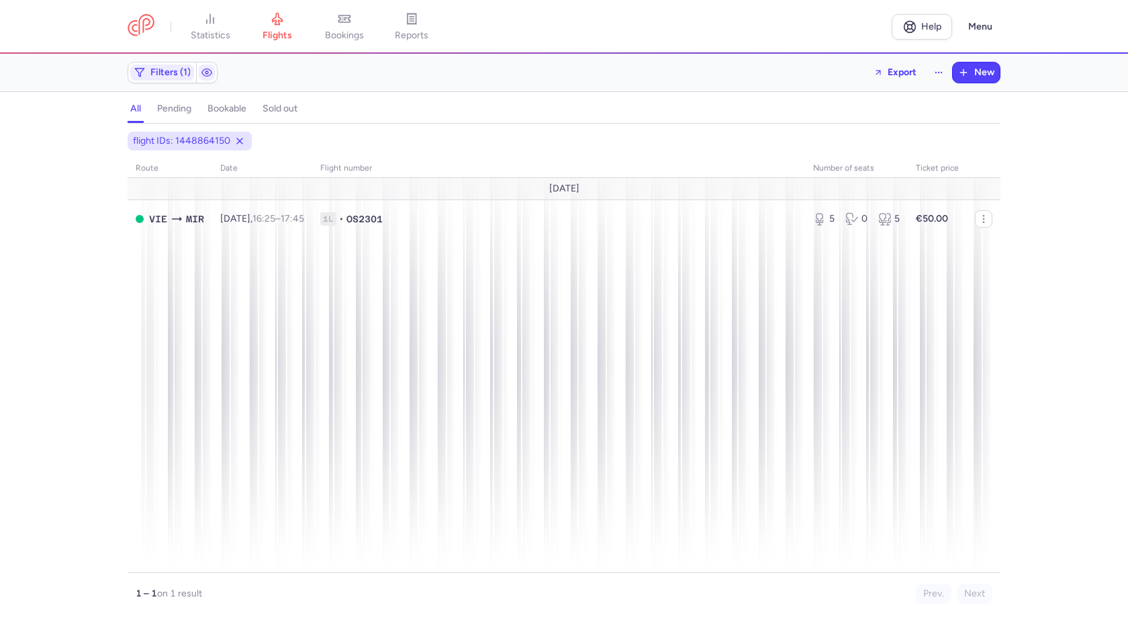
click at [247, 146] on div "flight IDs: 1448864150" at bounding box center [190, 141] width 124 height 19
